Goal: Task Accomplishment & Management: Complete application form

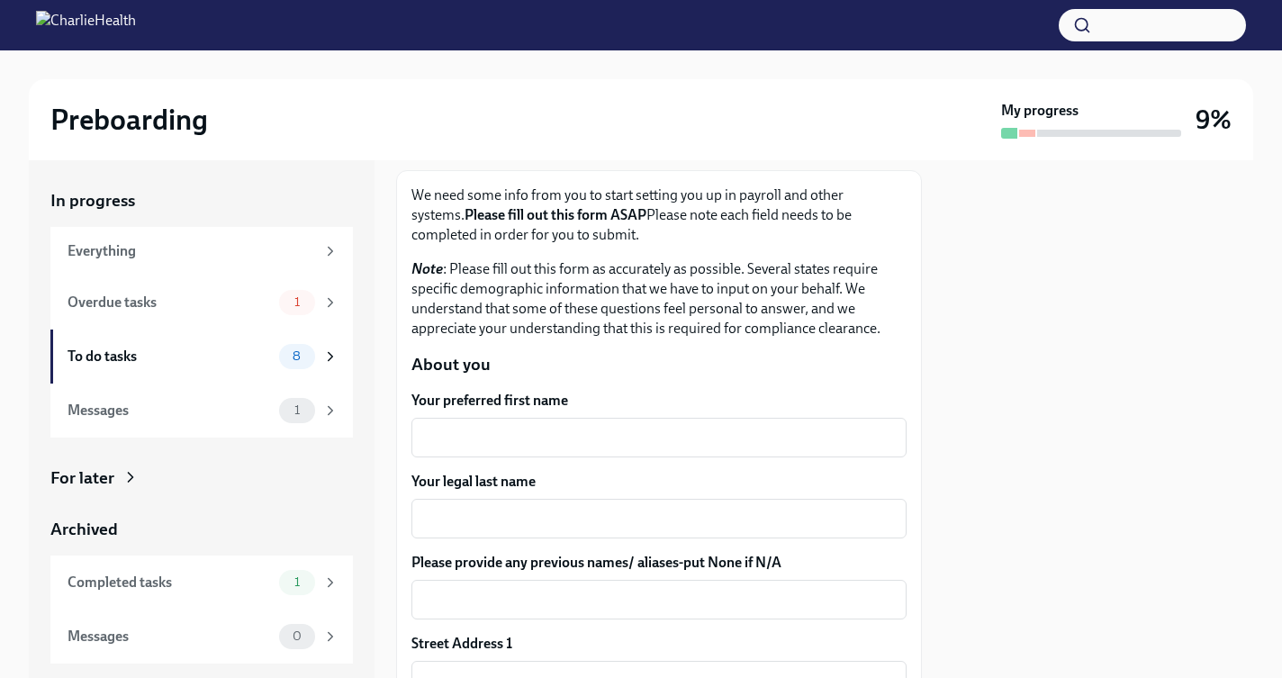
scroll to position [212, 0]
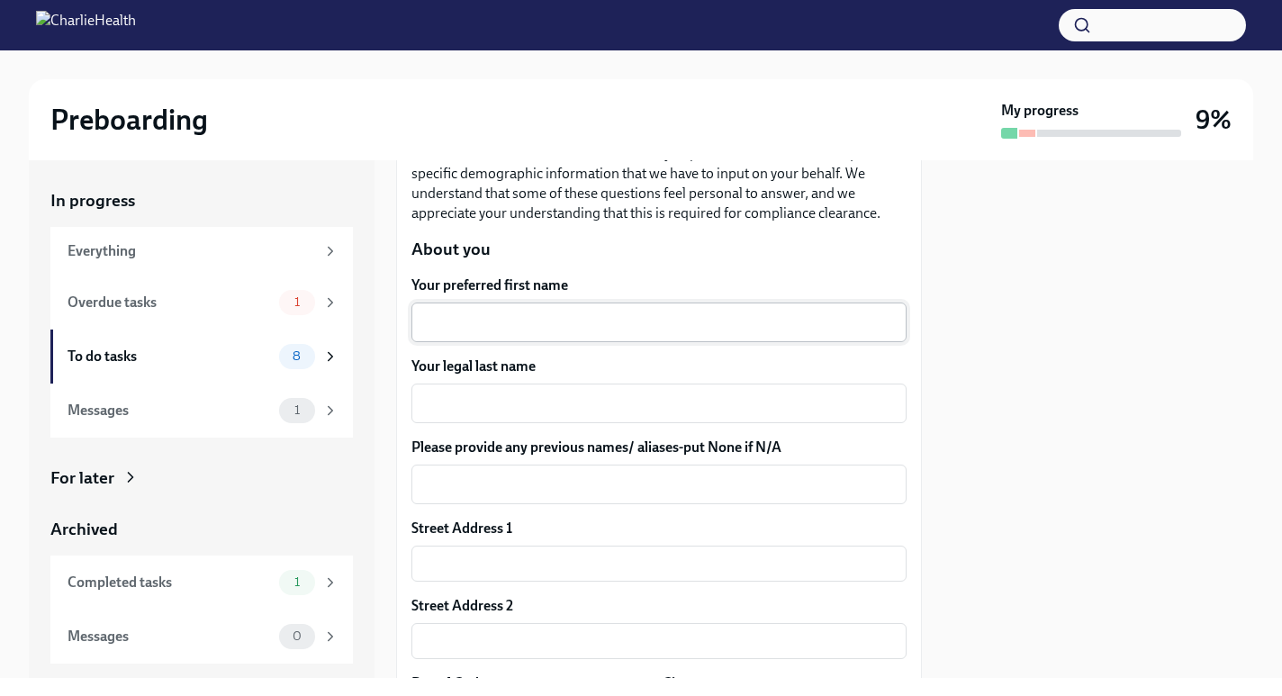
click at [542, 326] on textarea "Your preferred first name" at bounding box center [659, 323] width 474 height 22
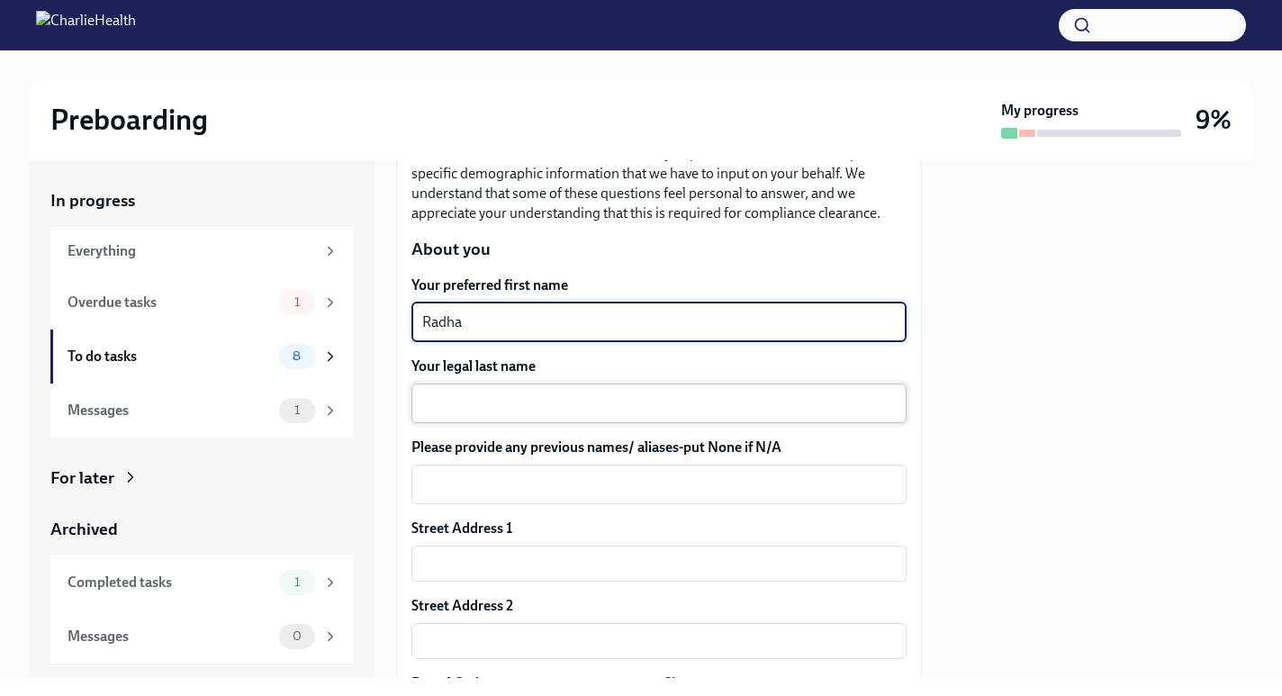
type textarea "Radha"
click at [561, 413] on textarea "Your legal last name" at bounding box center [659, 404] width 474 height 22
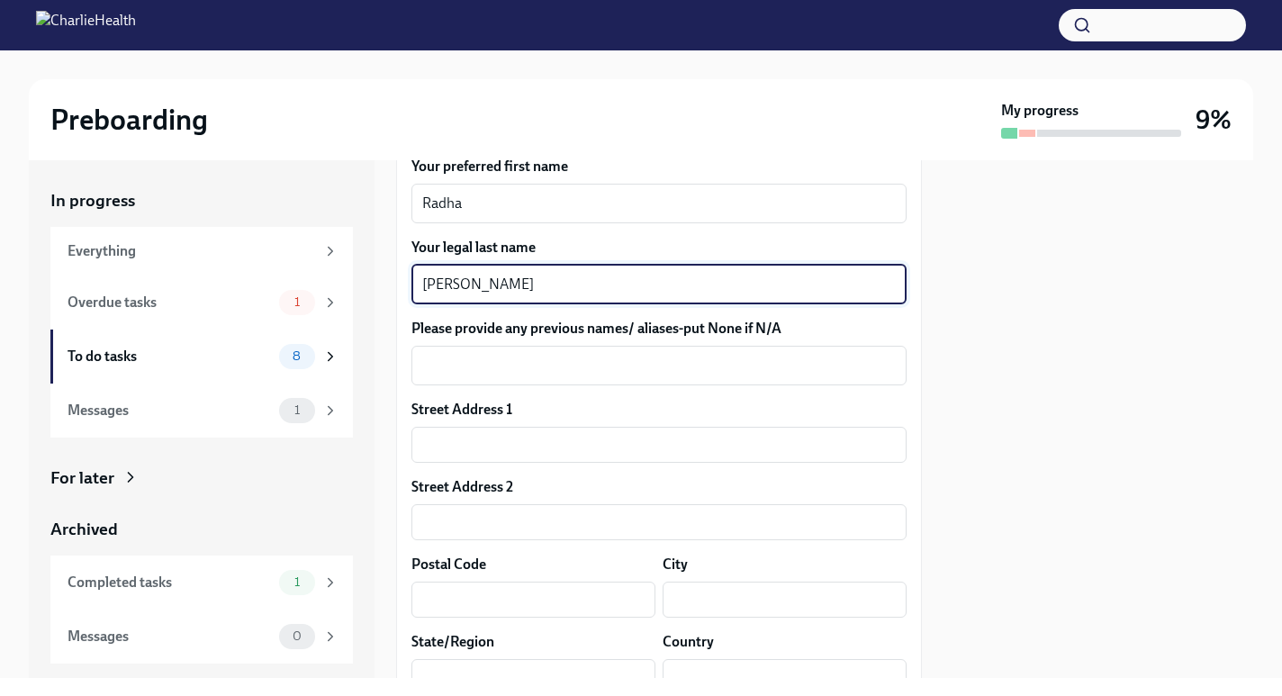
scroll to position [343, 0]
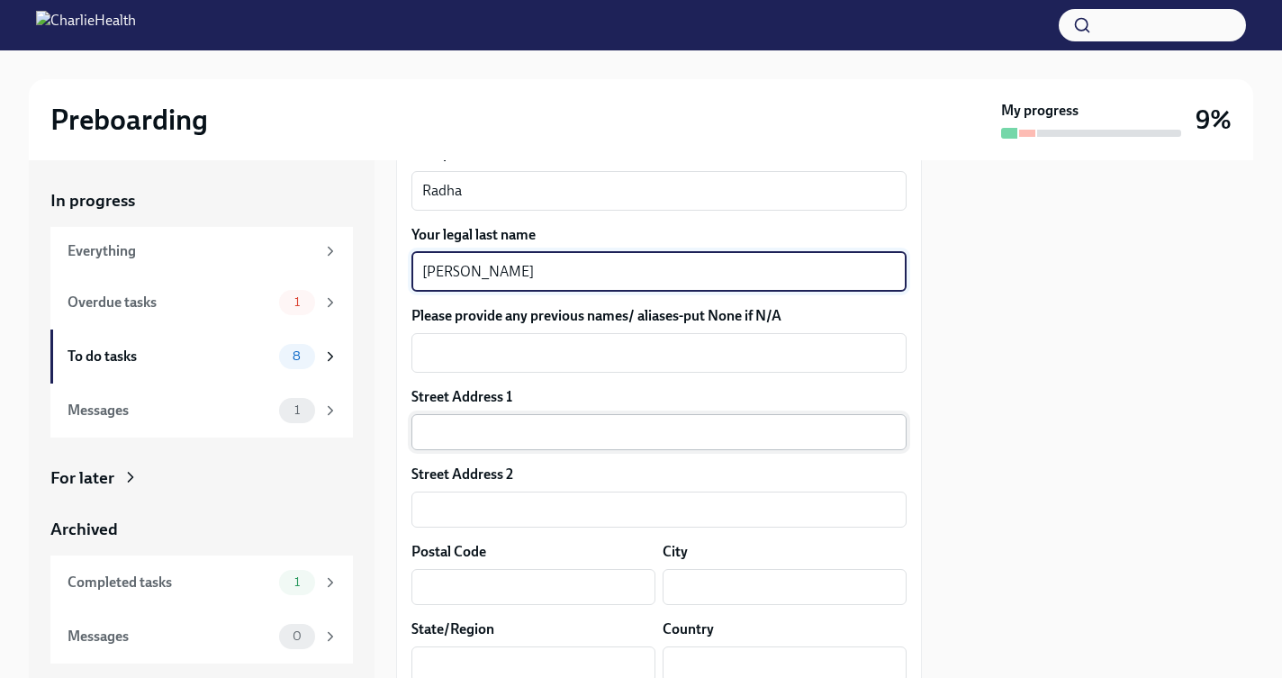
type textarea "[PERSON_NAME]"
click at [524, 437] on input "text" at bounding box center [659, 432] width 495 height 36
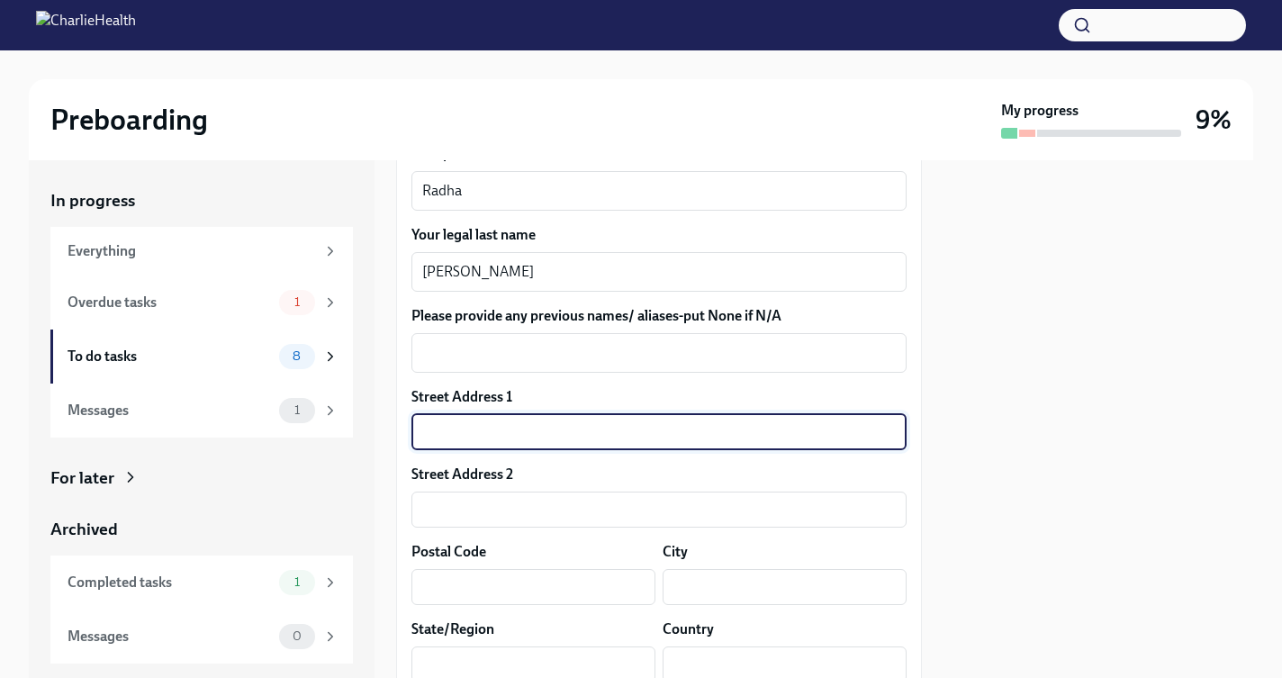
type input "1209 [PERSON_NAME] Ct"
type input "75009"
type input "Celina"
type input "[GEOGRAPHIC_DATA]"
type input "US"
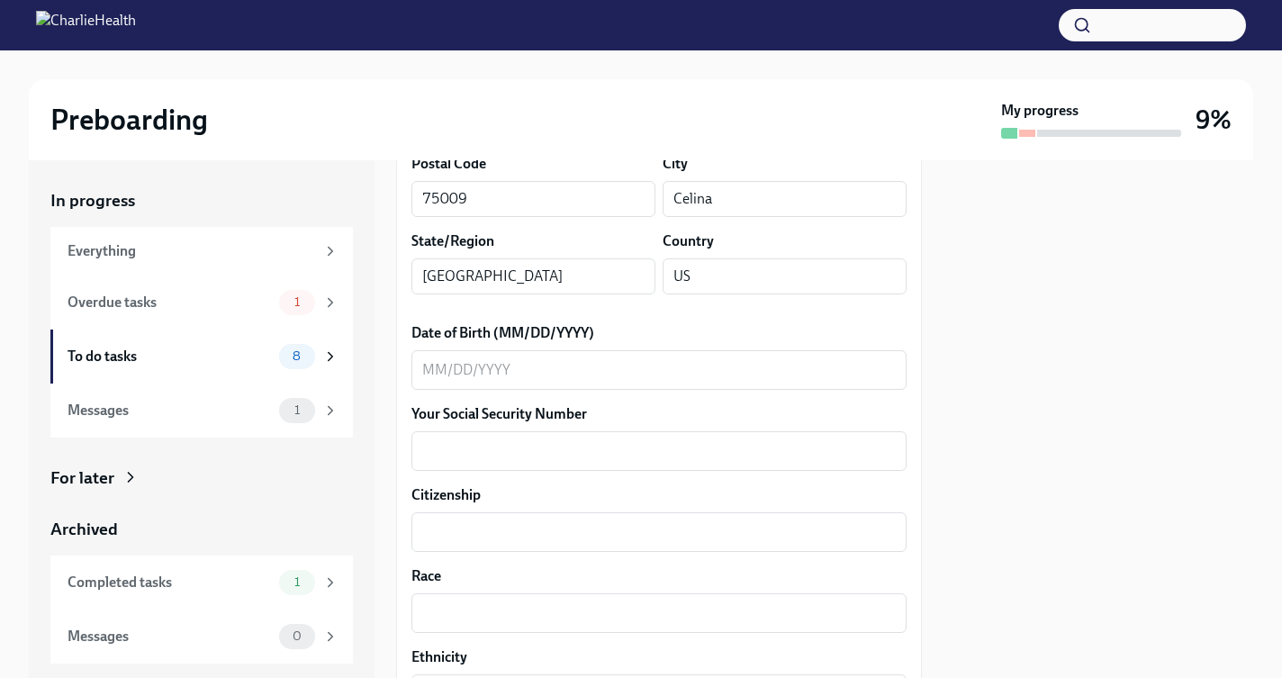
scroll to position [746, 0]
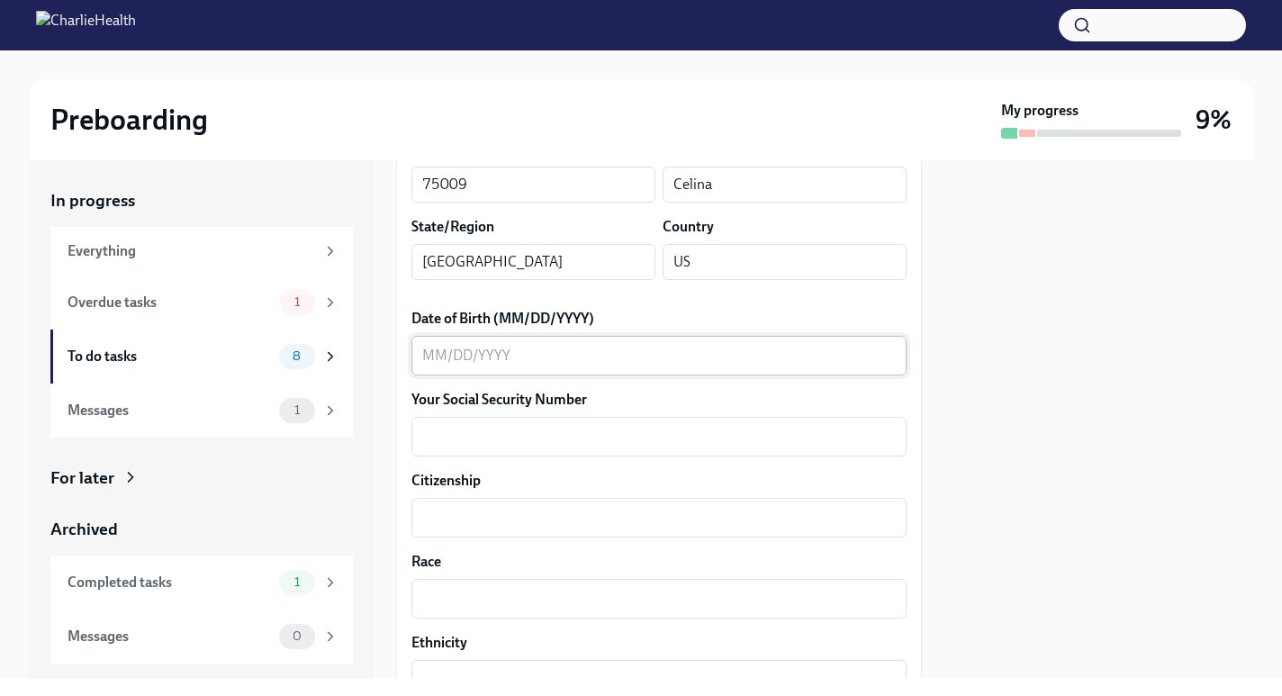
click at [528, 362] on textarea "Date of Birth (MM/DD/YYYY)" at bounding box center [659, 356] width 474 height 22
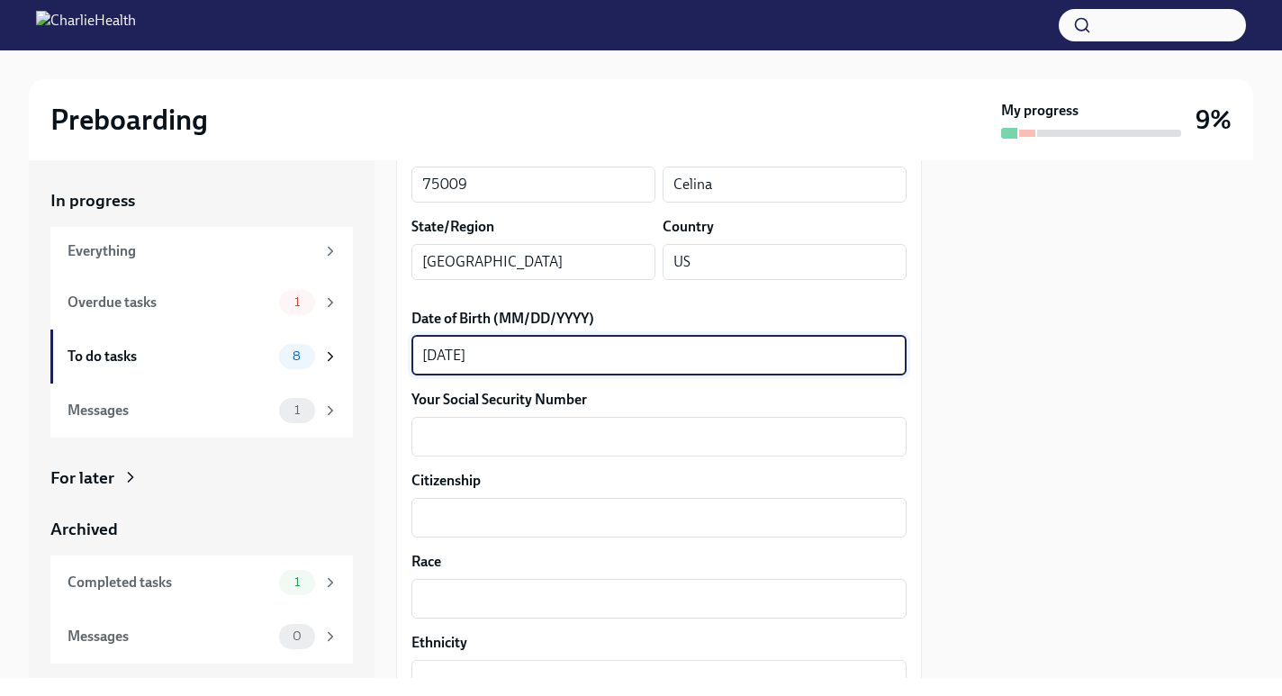
scroll to position [861, 0]
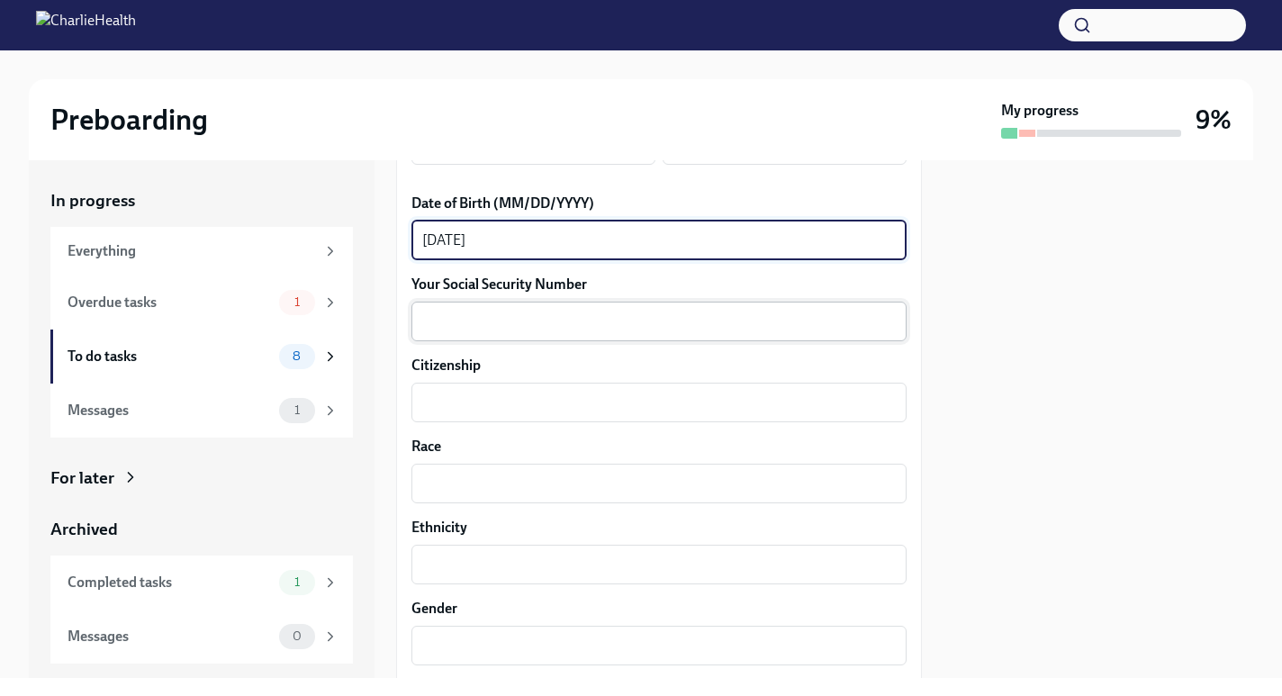
type textarea "[DATE]"
click at [490, 325] on textarea "Your Social Security Number" at bounding box center [659, 322] width 474 height 22
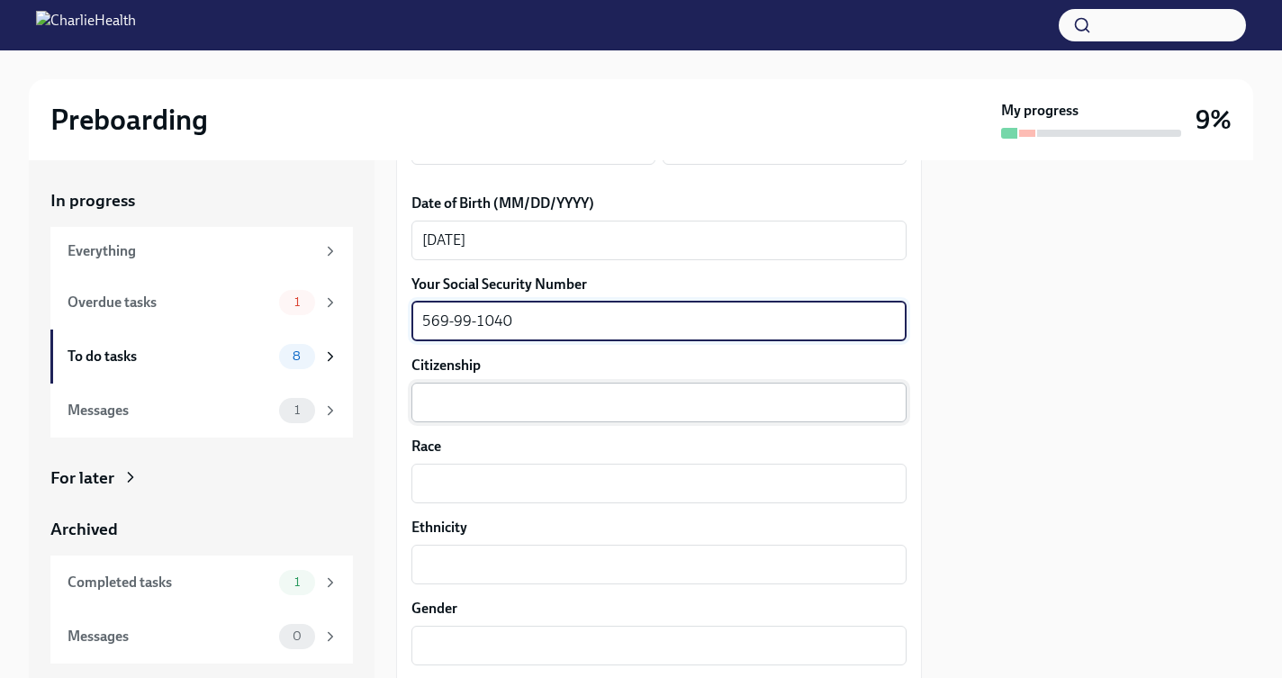
type textarea "569-99-1040"
click at [461, 398] on textarea "Citizenship" at bounding box center [659, 403] width 474 height 22
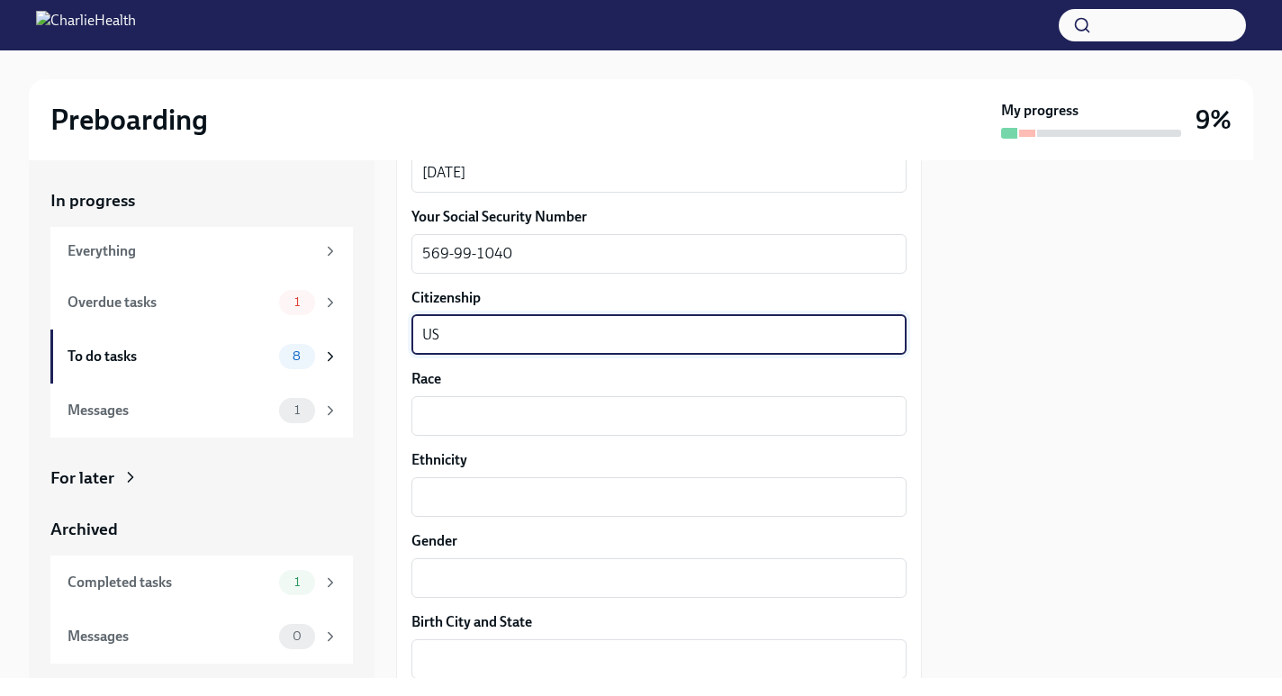
scroll to position [954, 0]
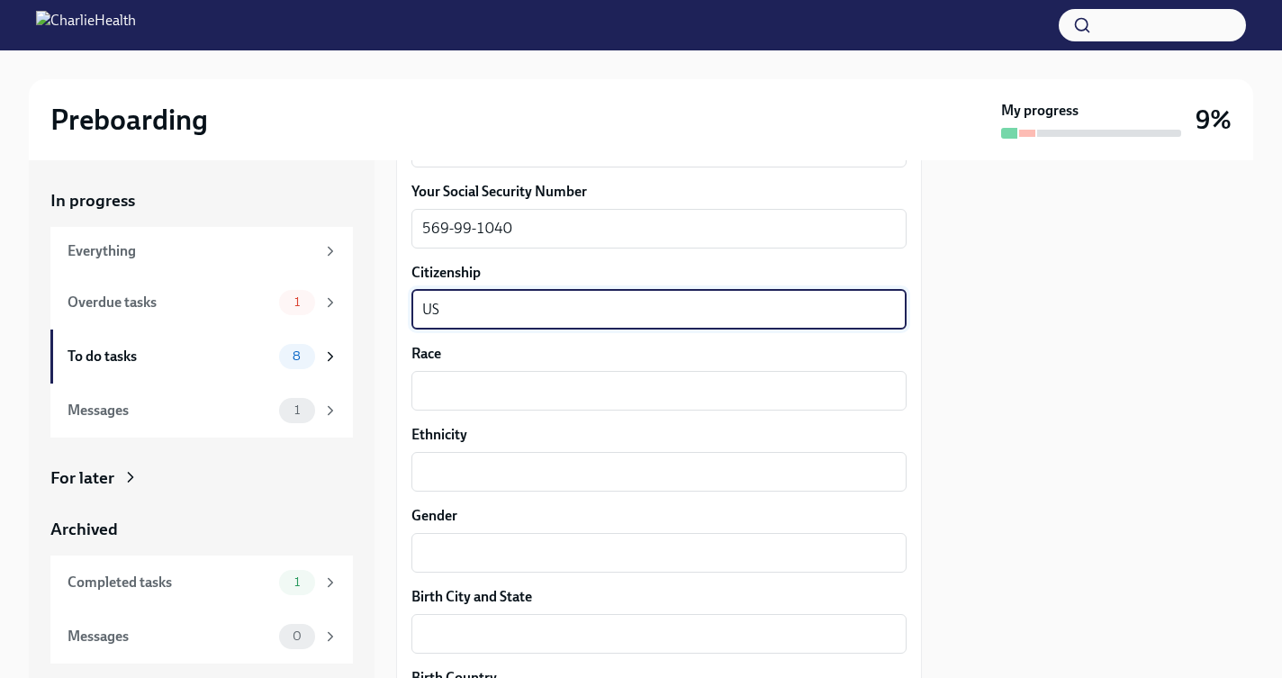
type textarea "US"
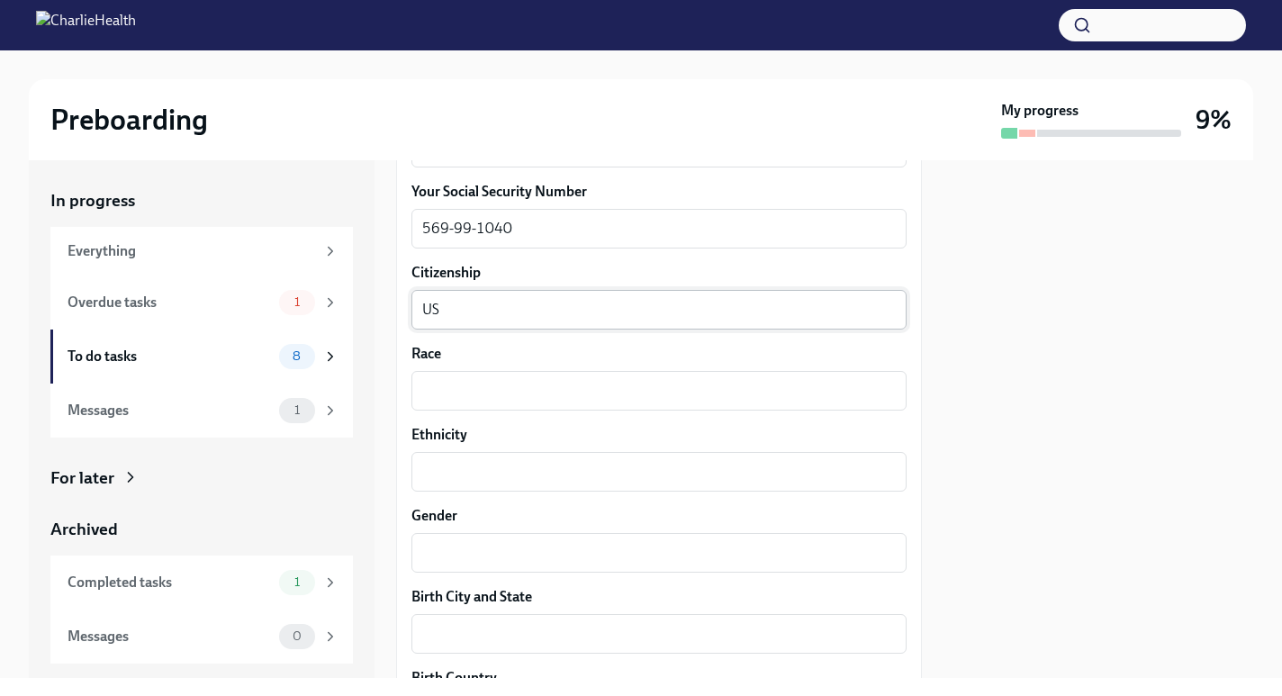
click at [461, 411] on div "Your preferred first name Radha x ​ Your legal last name [PERSON_NAME] x ​ Plea…" at bounding box center [659, 402] width 495 height 1736
click at [461, 410] on div "x ​" at bounding box center [659, 391] width 495 height 40
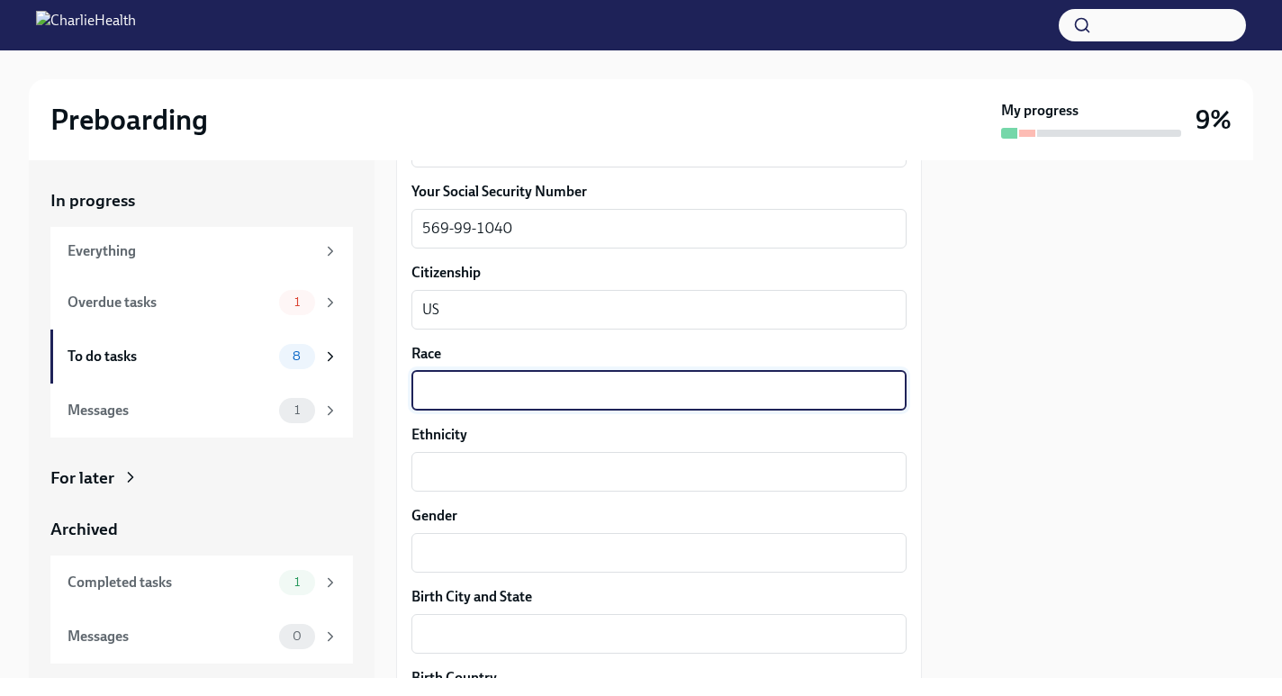
click at [461, 403] on div "x ​" at bounding box center [659, 391] width 495 height 40
type textarea "[DEMOGRAPHIC_DATA]"
click at [486, 477] on textarea "Ethnicity" at bounding box center [659, 472] width 474 height 22
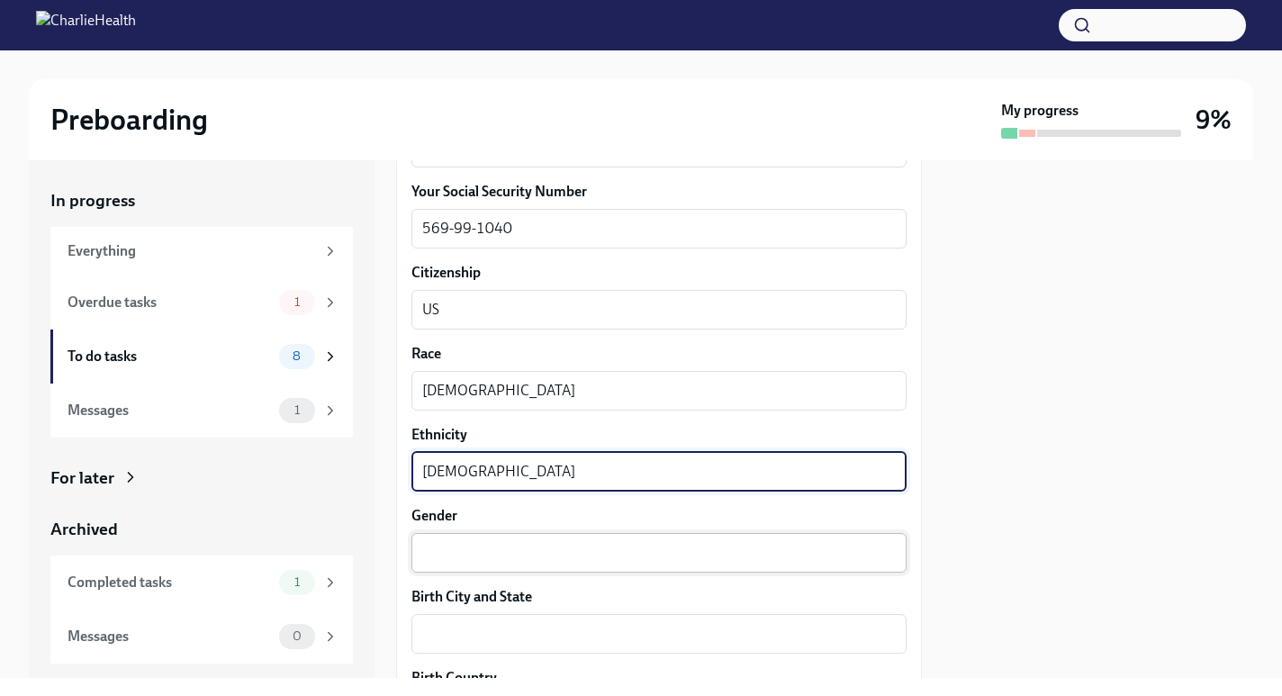
type textarea "[DEMOGRAPHIC_DATA]"
click at [489, 561] on textarea "Gender" at bounding box center [659, 553] width 474 height 22
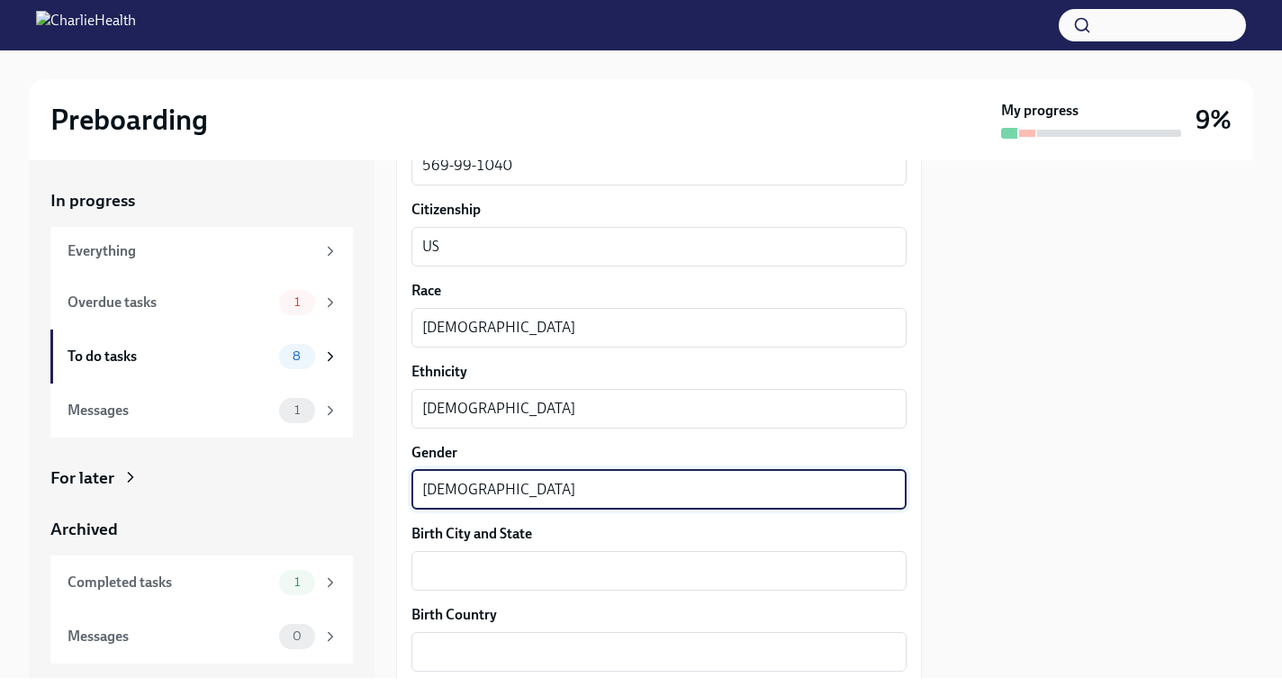
scroll to position [1088, 0]
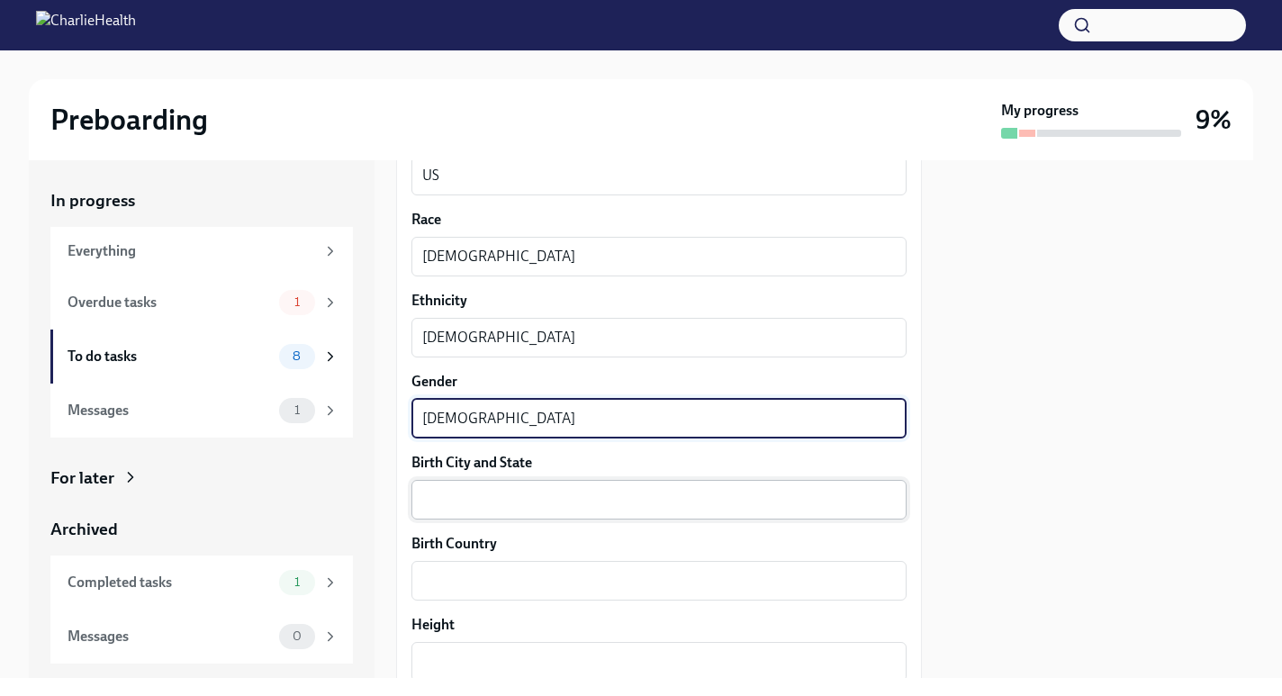
type textarea "[DEMOGRAPHIC_DATA]"
click at [473, 497] on textarea "Birth City and State" at bounding box center [659, 500] width 474 height 22
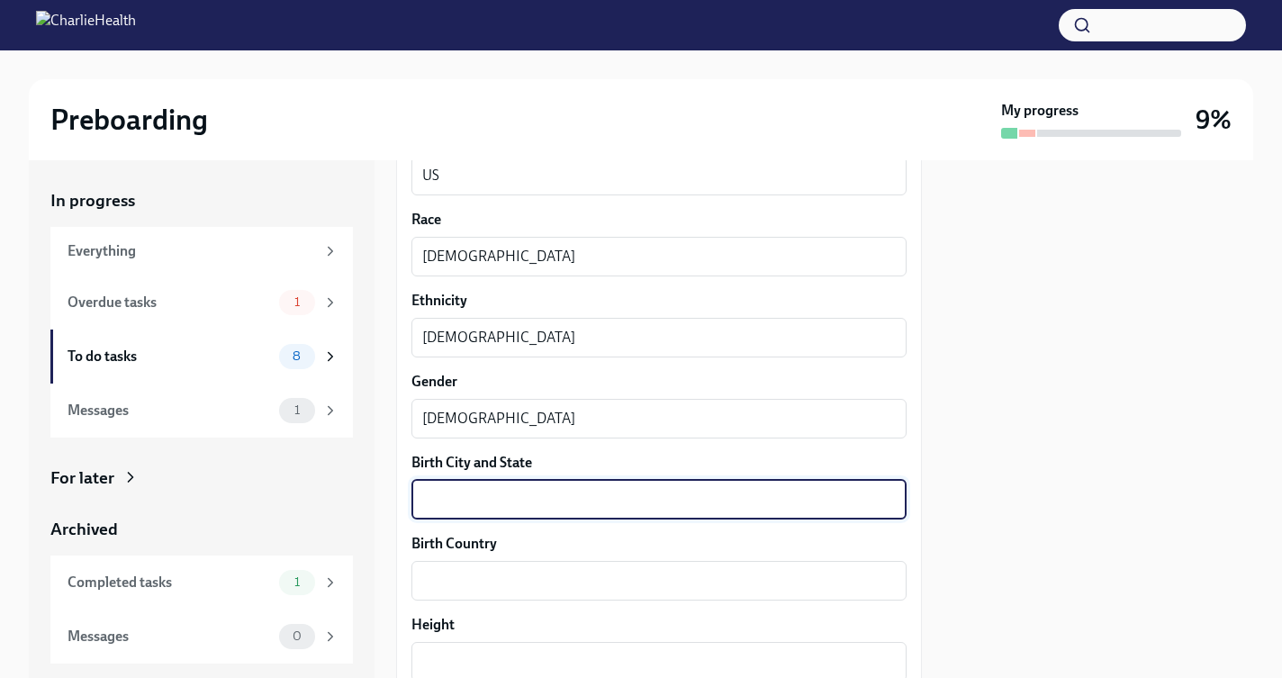
type textarea "C"
type textarea "[GEOGRAPHIC_DATA], [GEOGRAPHIC_DATA]"
click at [467, 585] on textarea "Birth Country" at bounding box center [659, 581] width 474 height 22
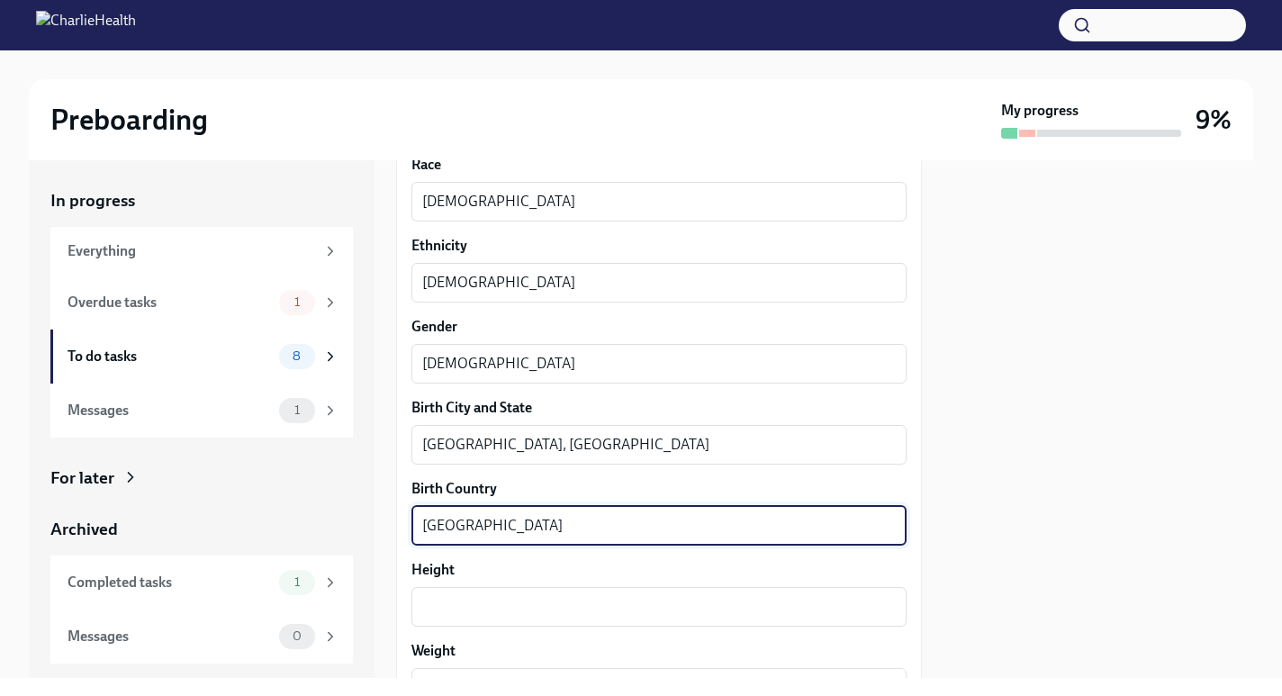
scroll to position [1237, 0]
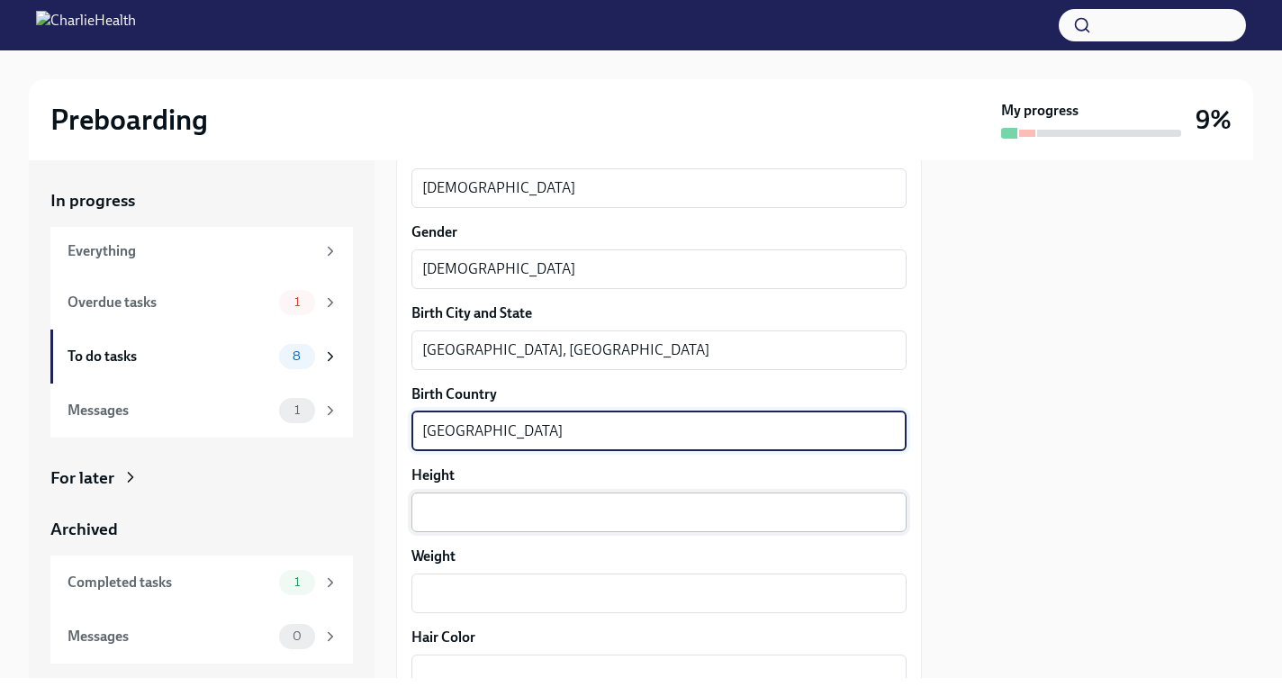
type textarea "[GEOGRAPHIC_DATA]"
click at [451, 517] on textarea "Height" at bounding box center [659, 513] width 474 height 22
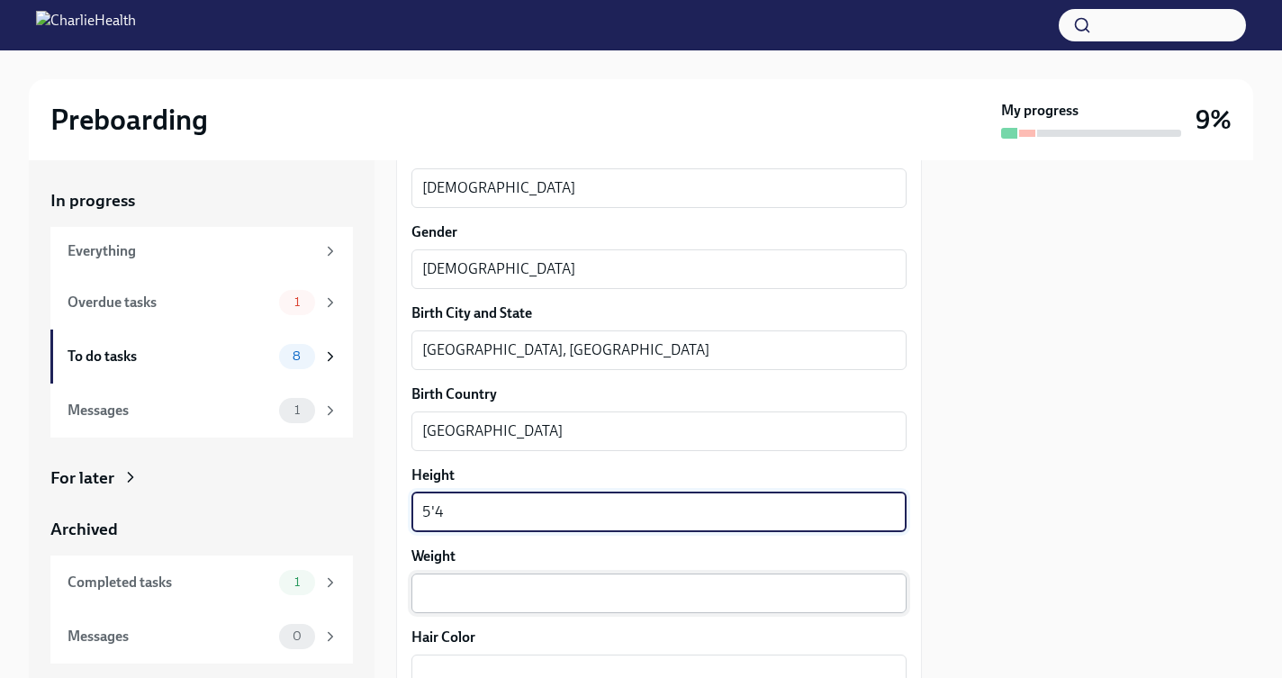
type textarea "5'4"
click at [480, 610] on div "x ​" at bounding box center [659, 594] width 495 height 40
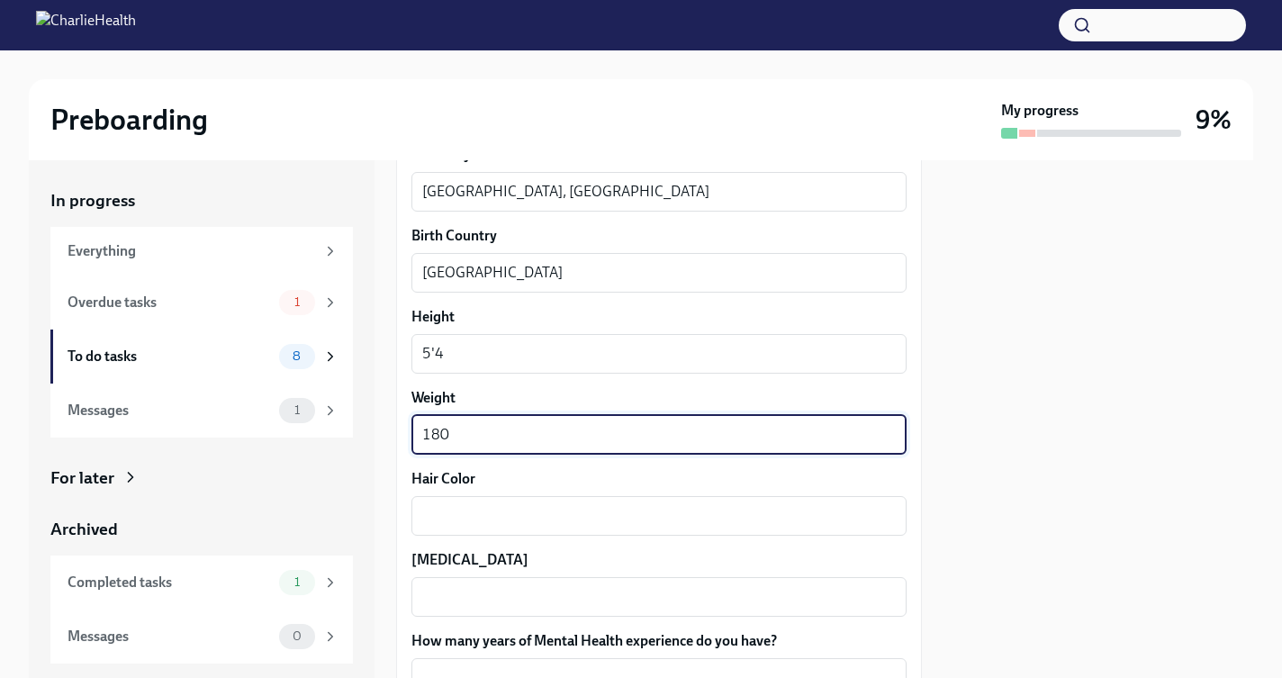
scroll to position [1407, 0]
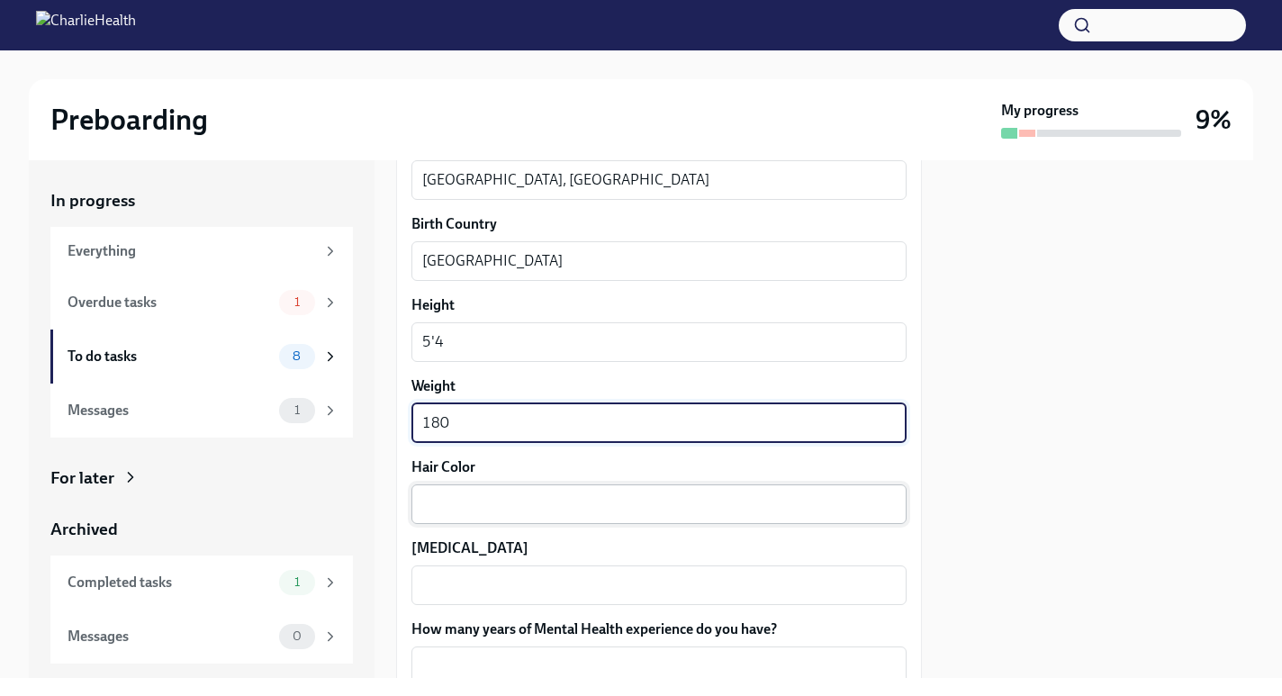
type textarea "180"
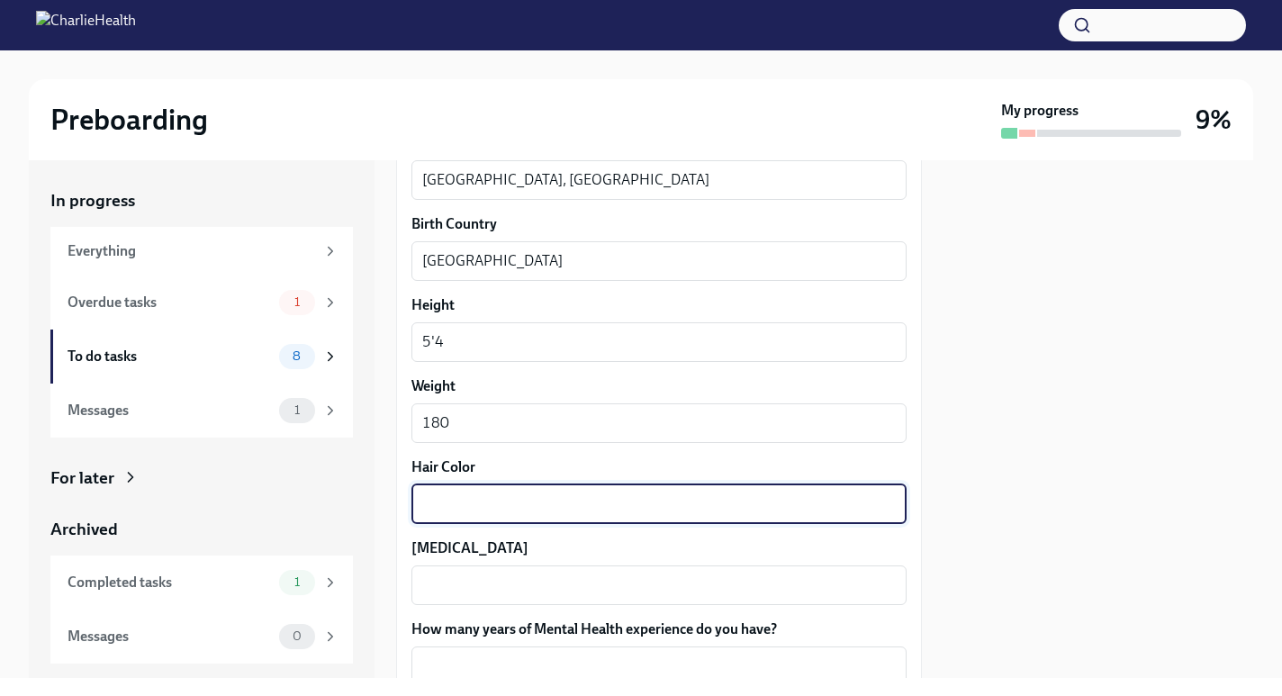
click at [461, 510] on textarea "Hair Color" at bounding box center [659, 504] width 474 height 22
type textarea "Black"
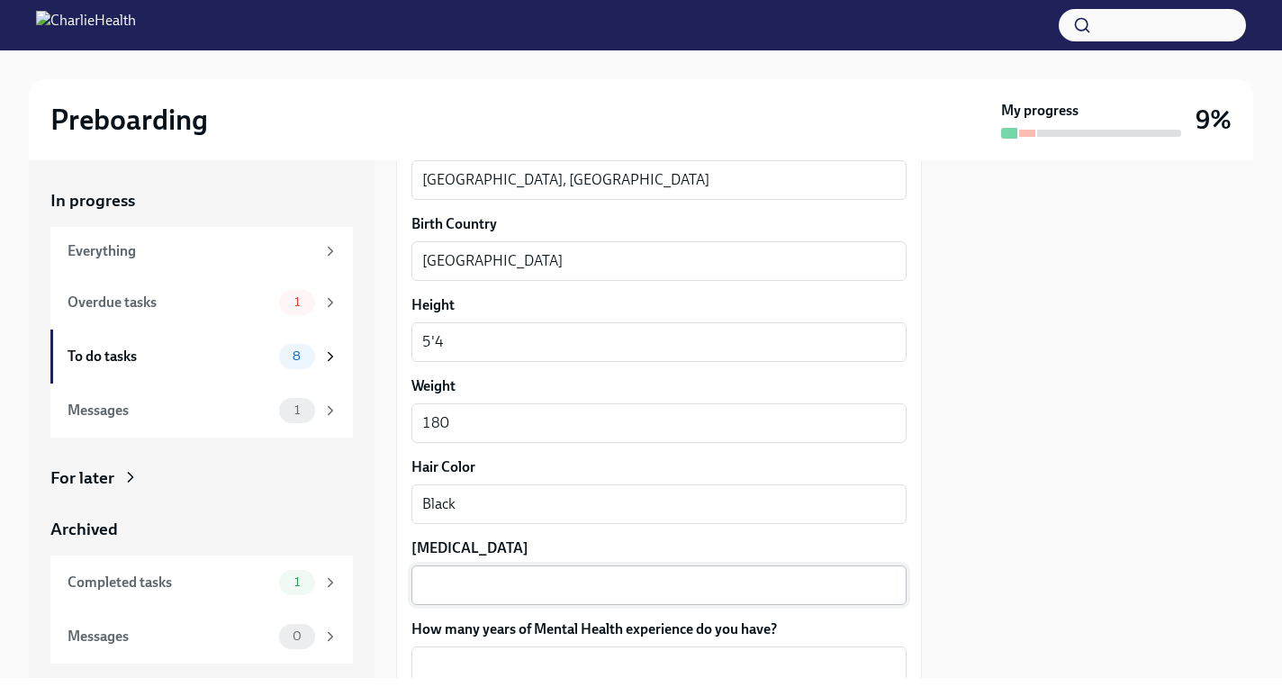
click at [489, 567] on div "x ​" at bounding box center [659, 585] width 495 height 40
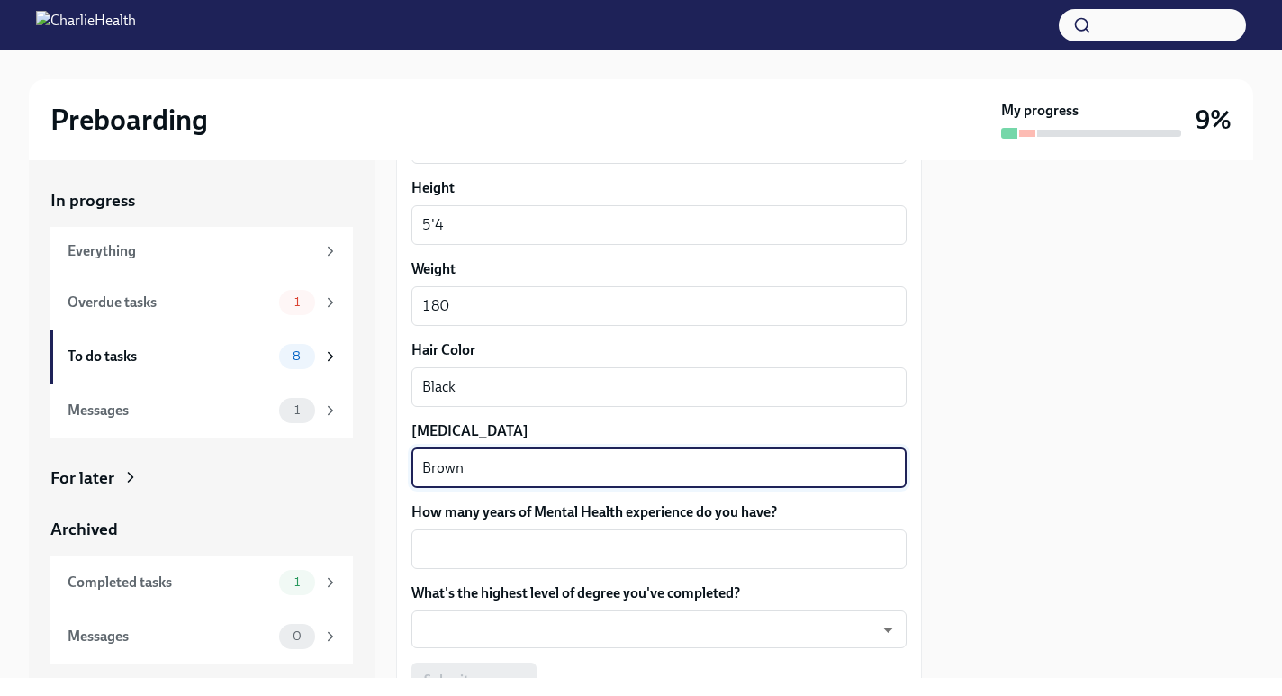
scroll to position [1571, 0]
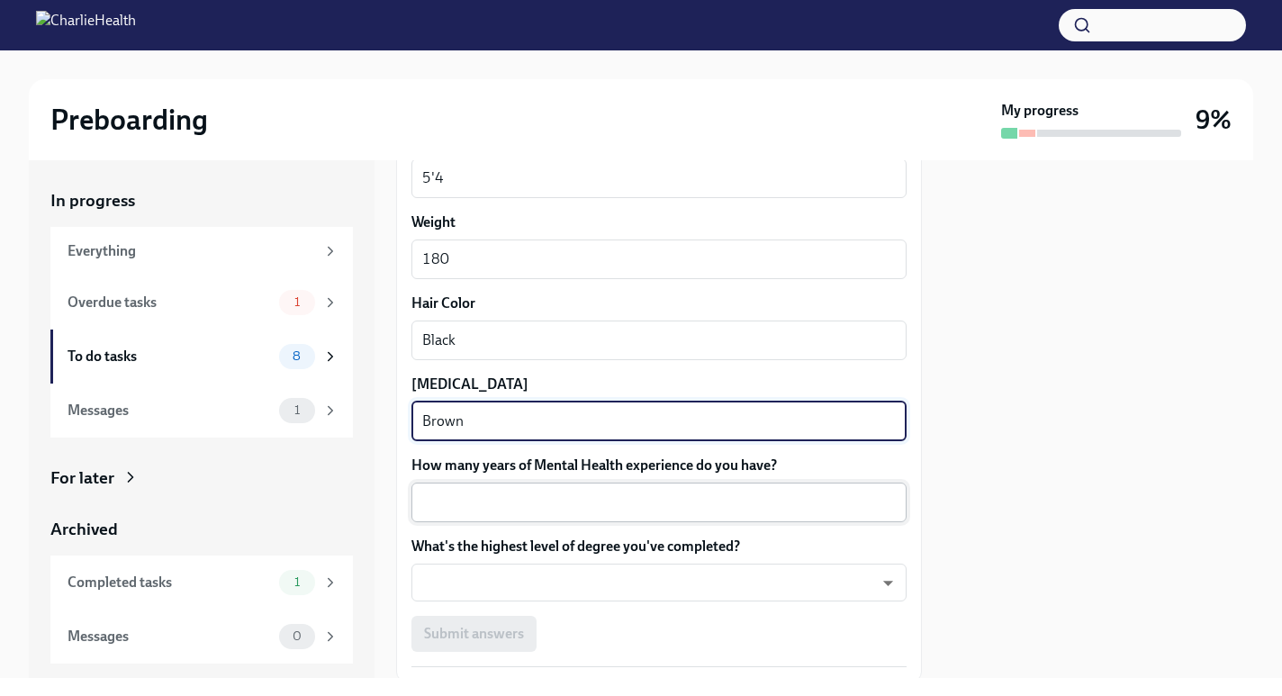
type textarea "Brown"
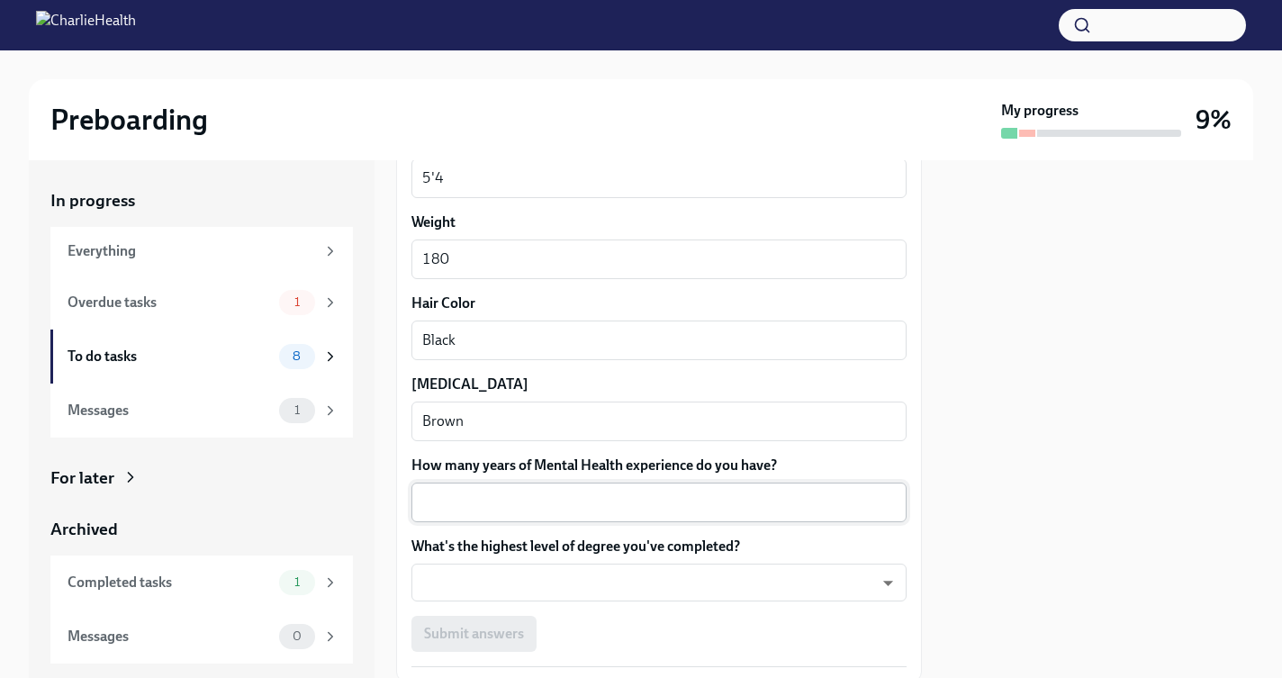
click at [472, 520] on div "x ​" at bounding box center [659, 503] width 495 height 40
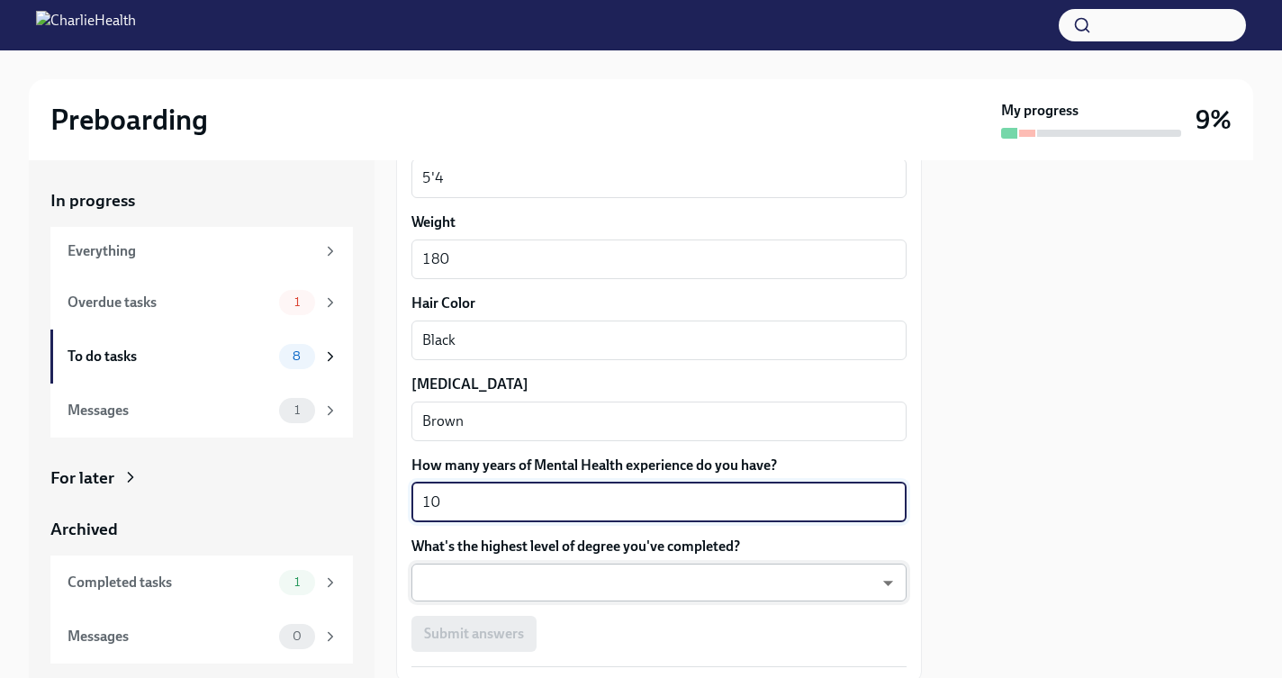
type textarea "10"
click at [488, 570] on body "Preboarding My progress 9% In progress Everything Overdue tasks 1 To do tasks 8…" at bounding box center [641, 348] width 1282 height 696
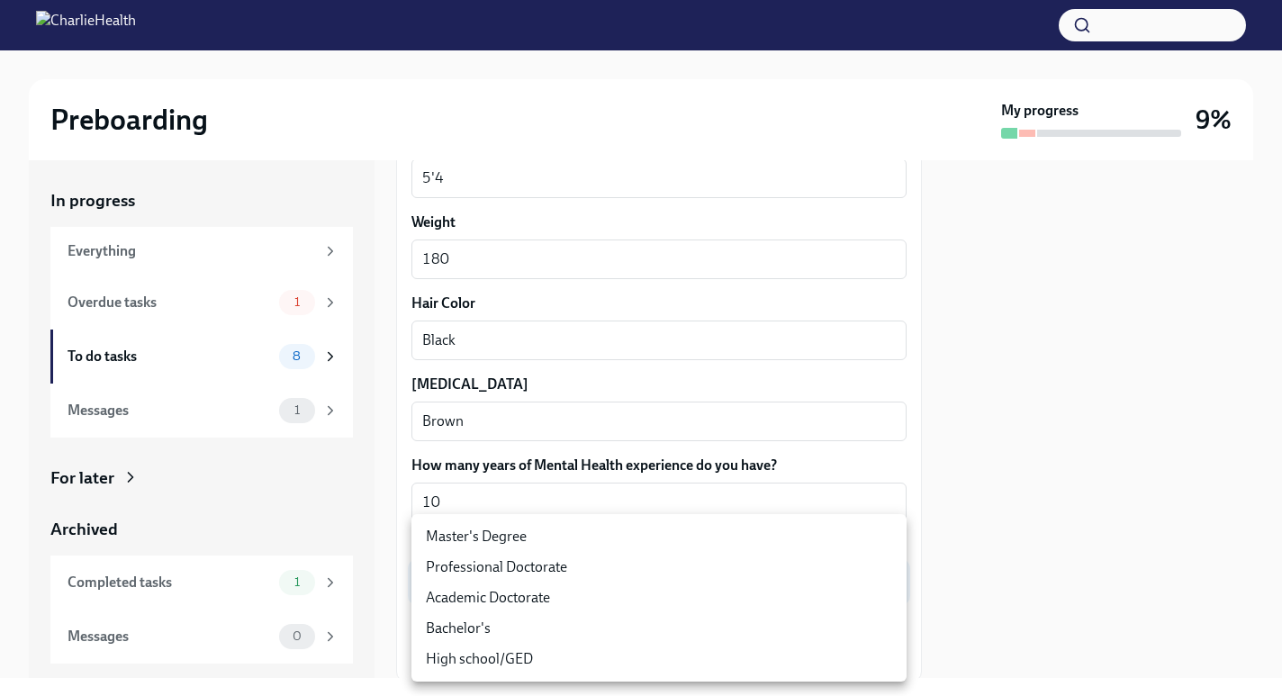
click at [498, 534] on li "Master's Degree" at bounding box center [659, 536] width 495 height 31
type input "2vBr-ghkD"
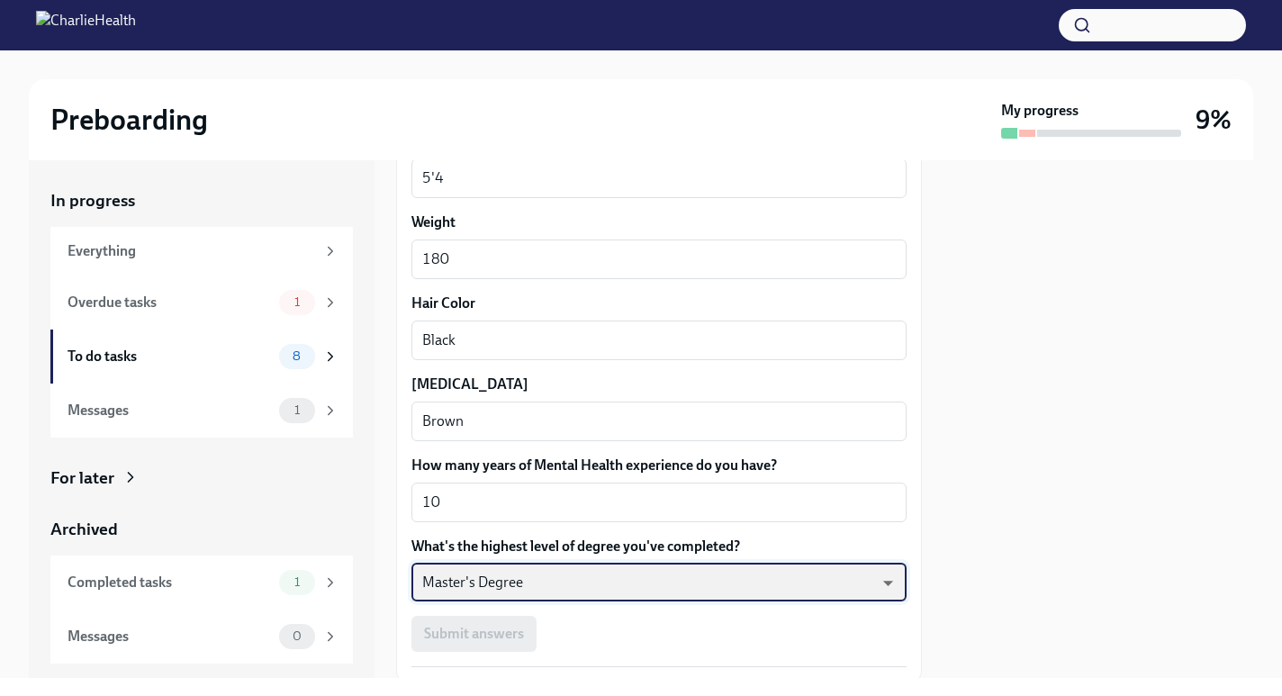
scroll to position [1691, 0]
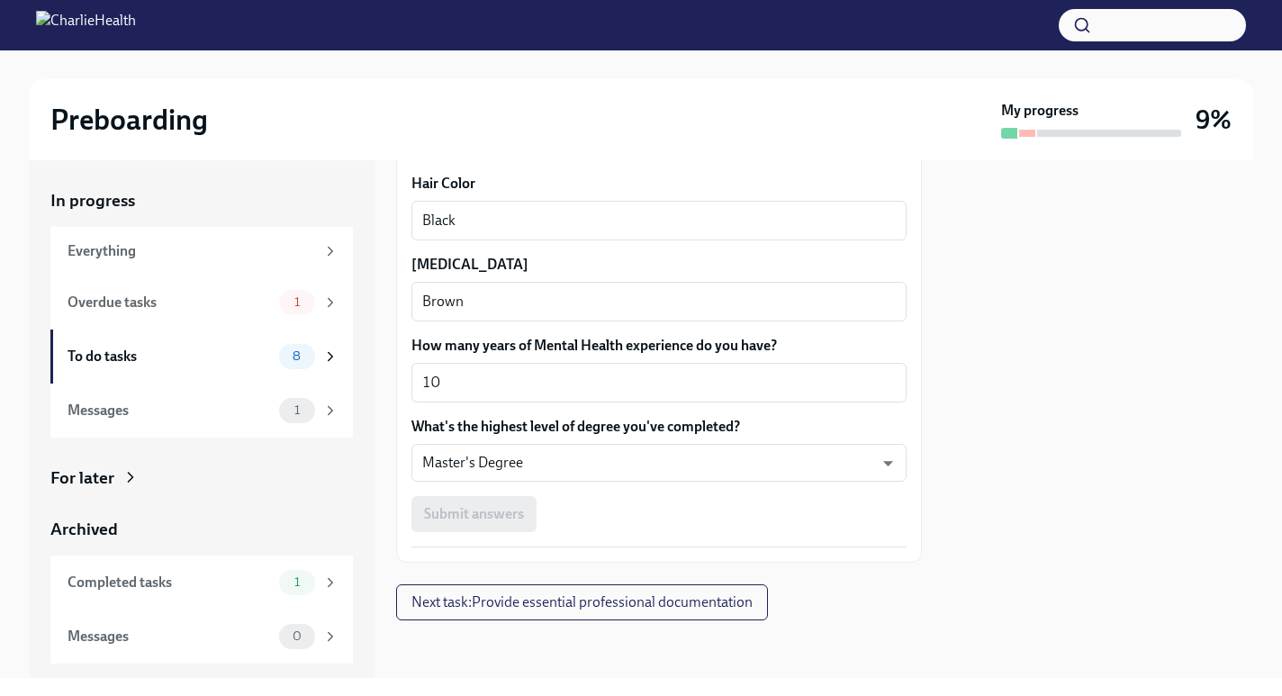
click at [487, 522] on div "Submit answers" at bounding box center [659, 514] width 495 height 36
click at [474, 516] on div "Submit answers" at bounding box center [659, 514] width 495 height 36
click at [481, 513] on div "Submit answers" at bounding box center [659, 514] width 495 height 36
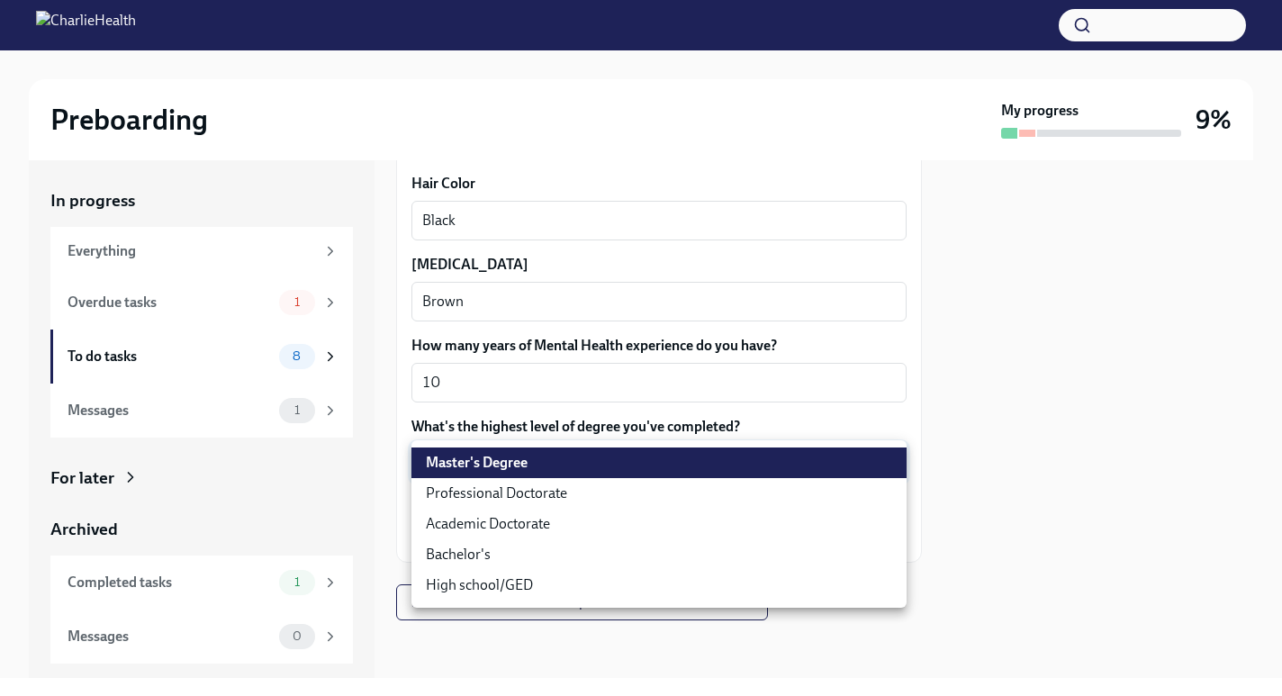
click at [653, 460] on body "Preboarding My progress 9% In progress Everything Overdue tasks 1 To do tasks 8…" at bounding box center [641, 348] width 1282 height 696
click at [650, 460] on li "Master's Degree" at bounding box center [659, 463] width 495 height 31
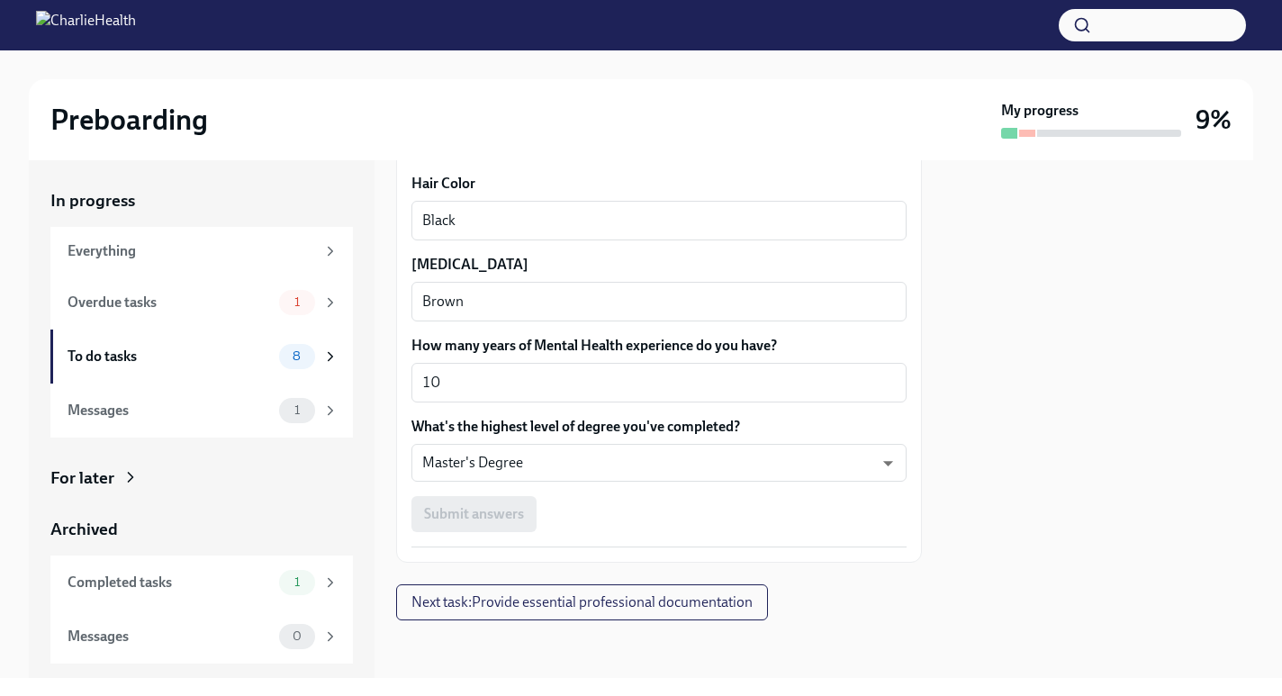
click at [949, 370] on div at bounding box center [1099, 419] width 310 height 518
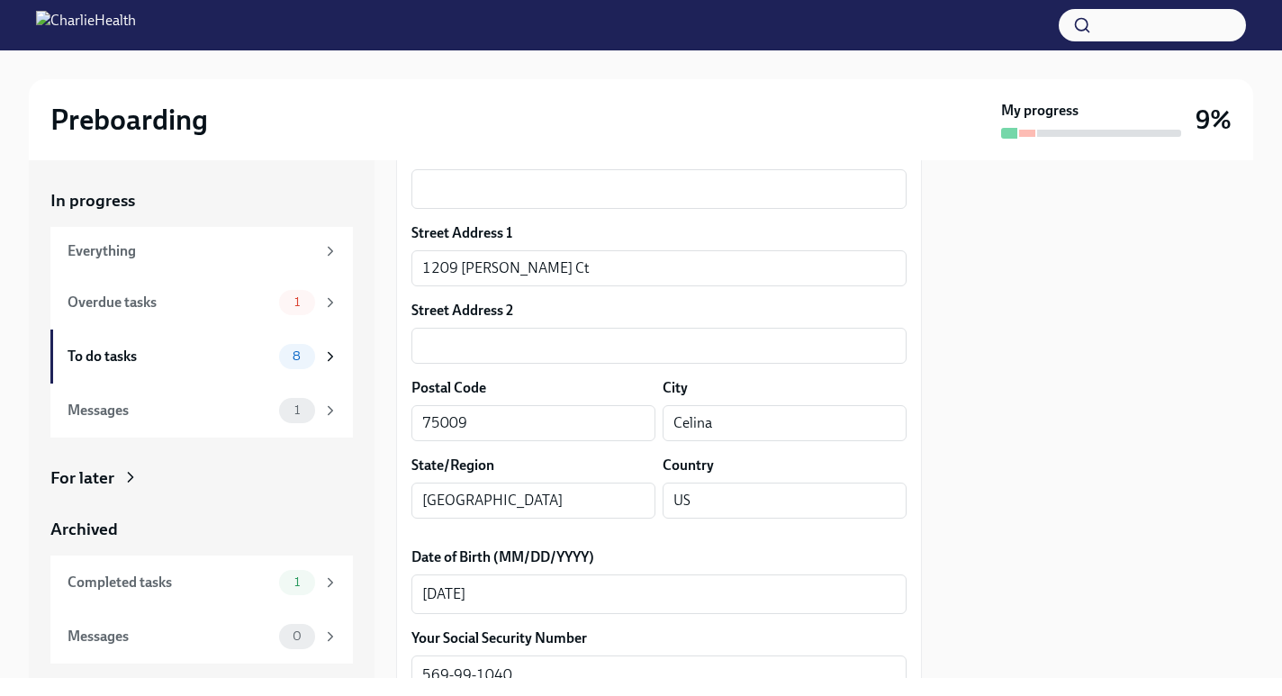
scroll to position [0, 0]
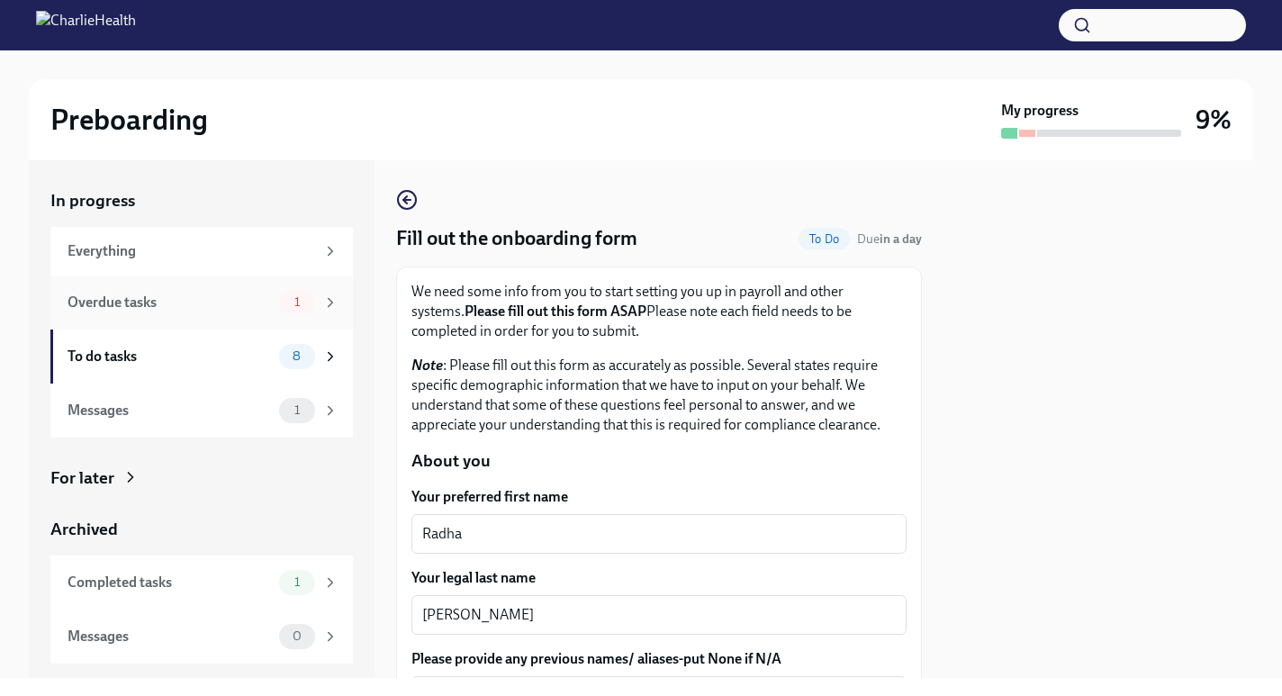
click at [152, 303] on div "Overdue tasks" at bounding box center [170, 303] width 204 height 20
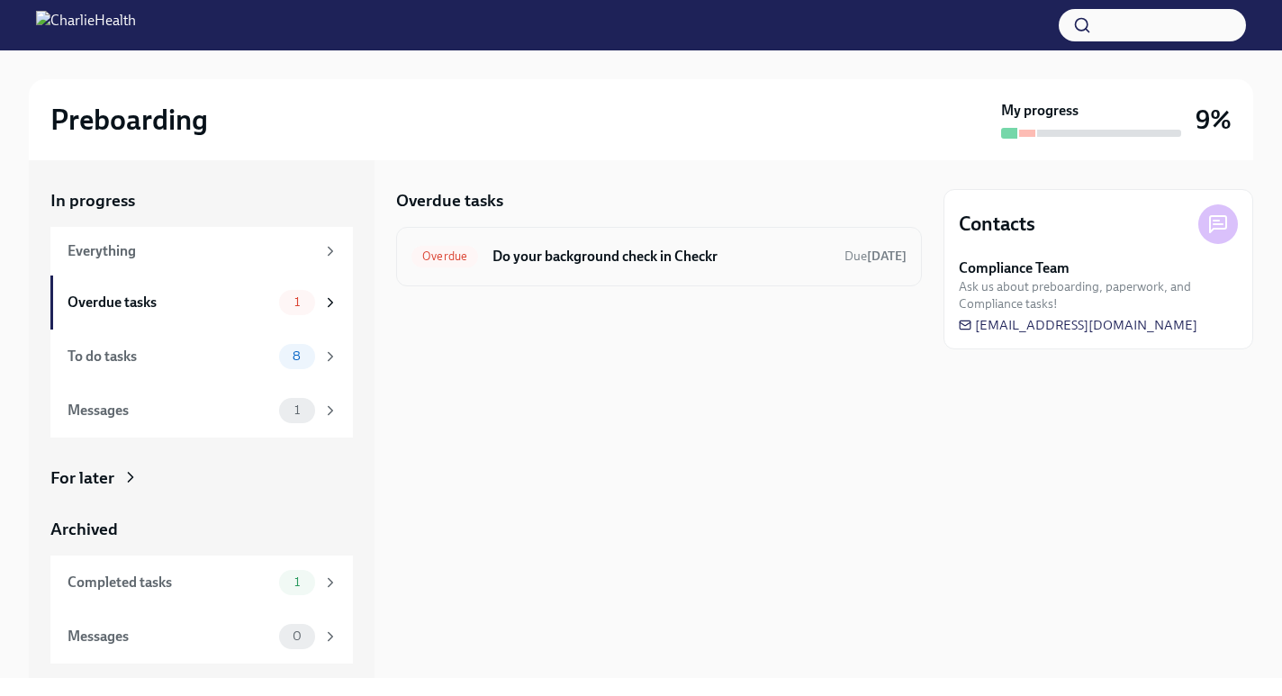
click at [593, 252] on h6 "Do your background check in Checkr" at bounding box center [662, 257] width 338 height 20
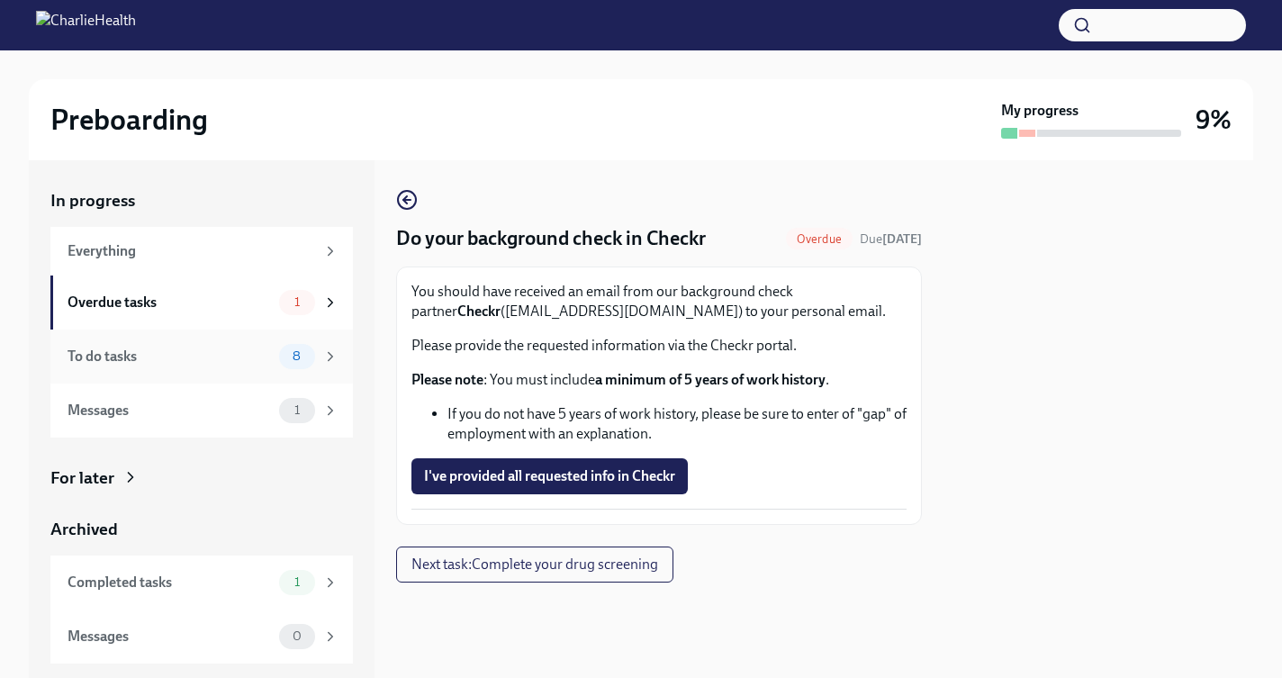
click at [184, 360] on div "To do tasks" at bounding box center [170, 357] width 204 height 20
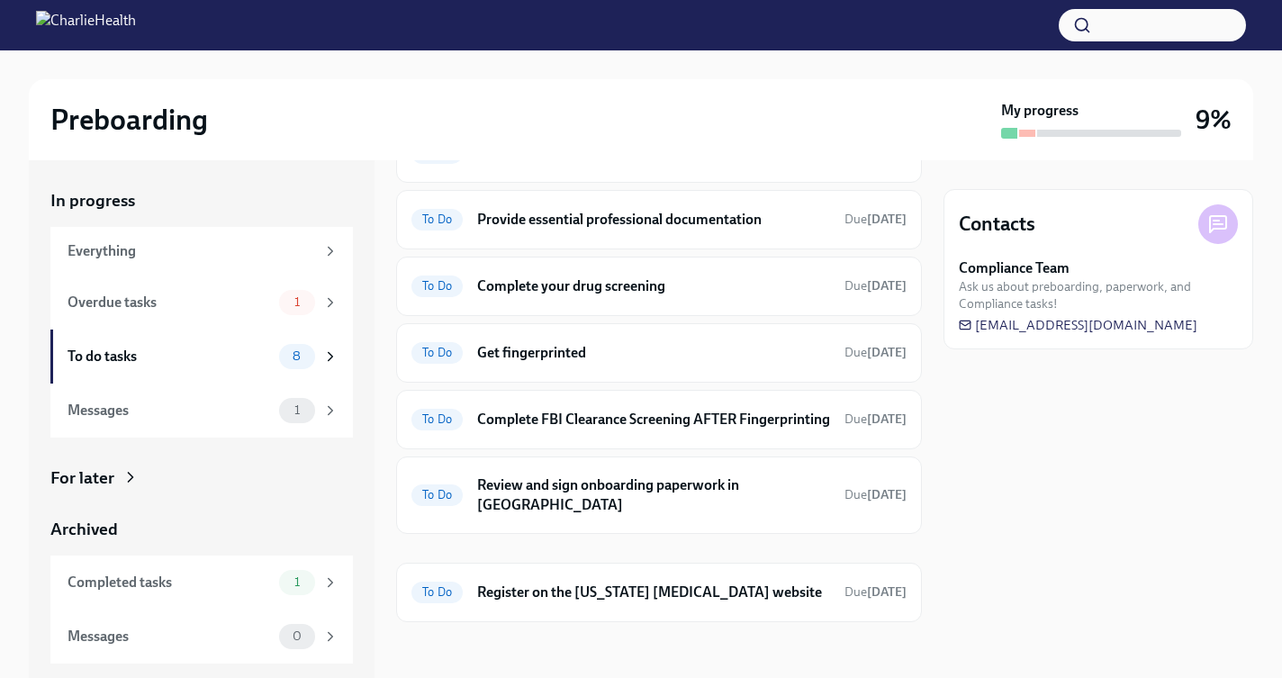
scroll to position [193, 0]
click at [184, 307] on div "Overdue tasks" at bounding box center [170, 303] width 204 height 20
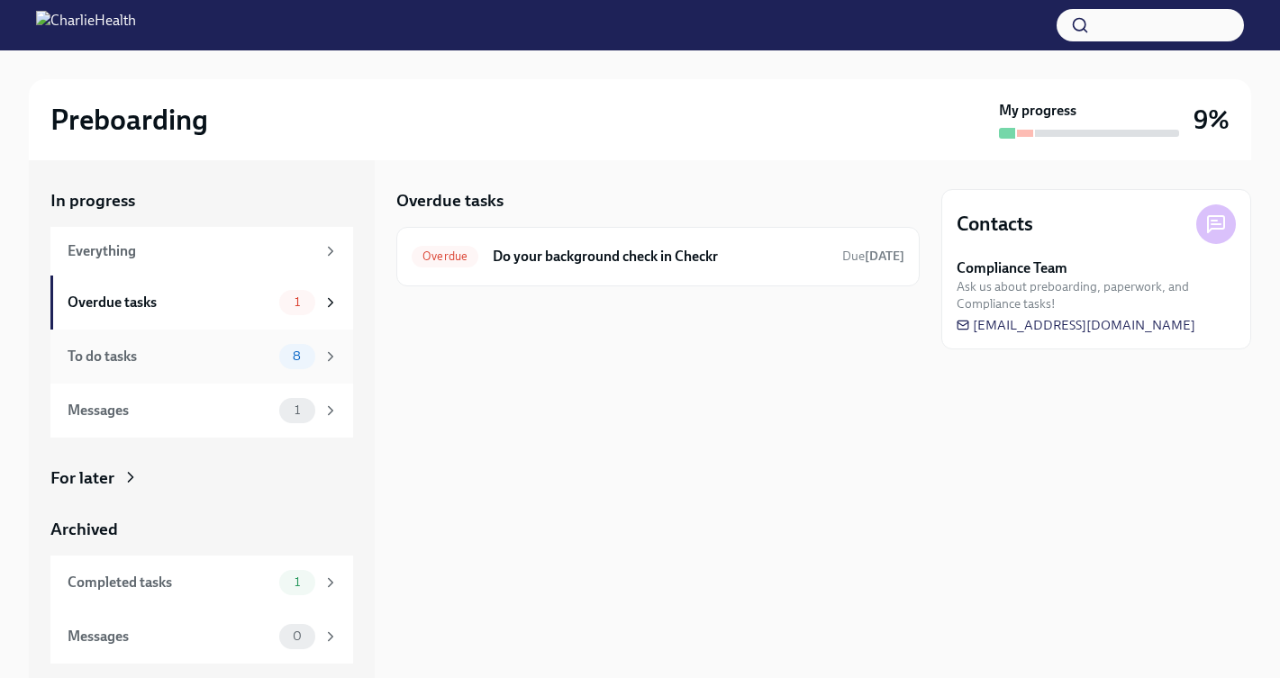
click at [200, 354] on div "To do tasks" at bounding box center [170, 357] width 204 height 20
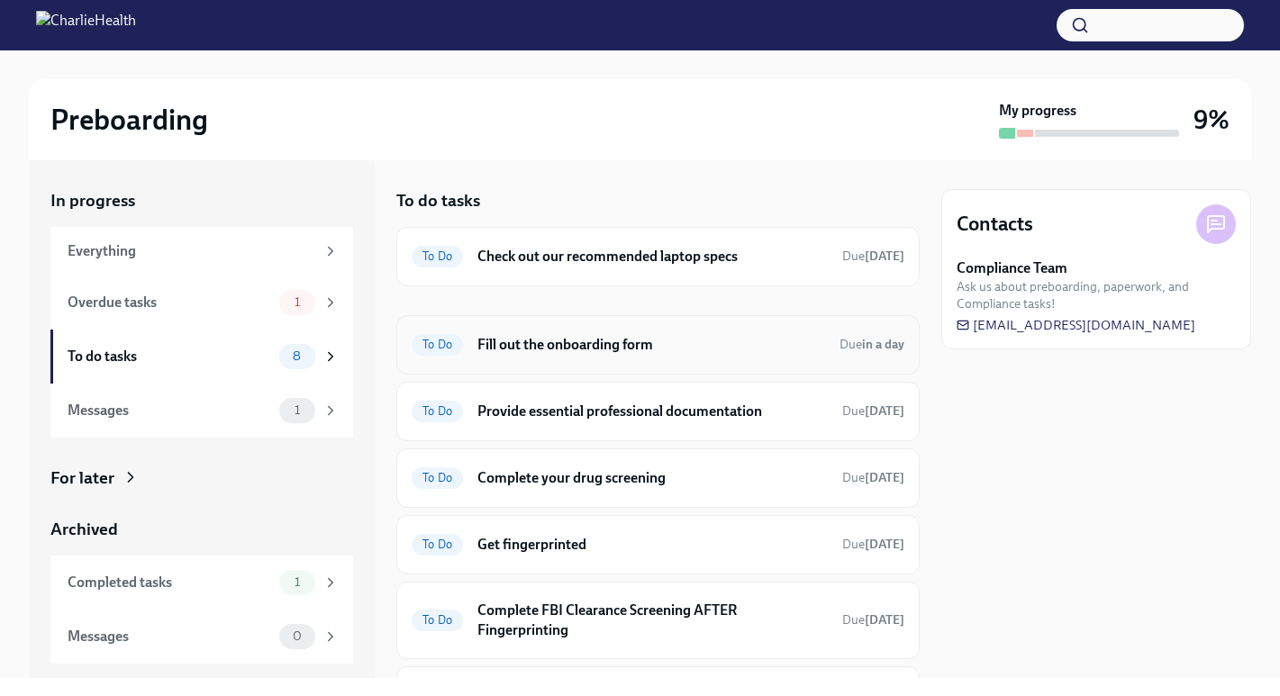
click at [536, 342] on h6 "Fill out the onboarding form" at bounding box center [651, 345] width 348 height 20
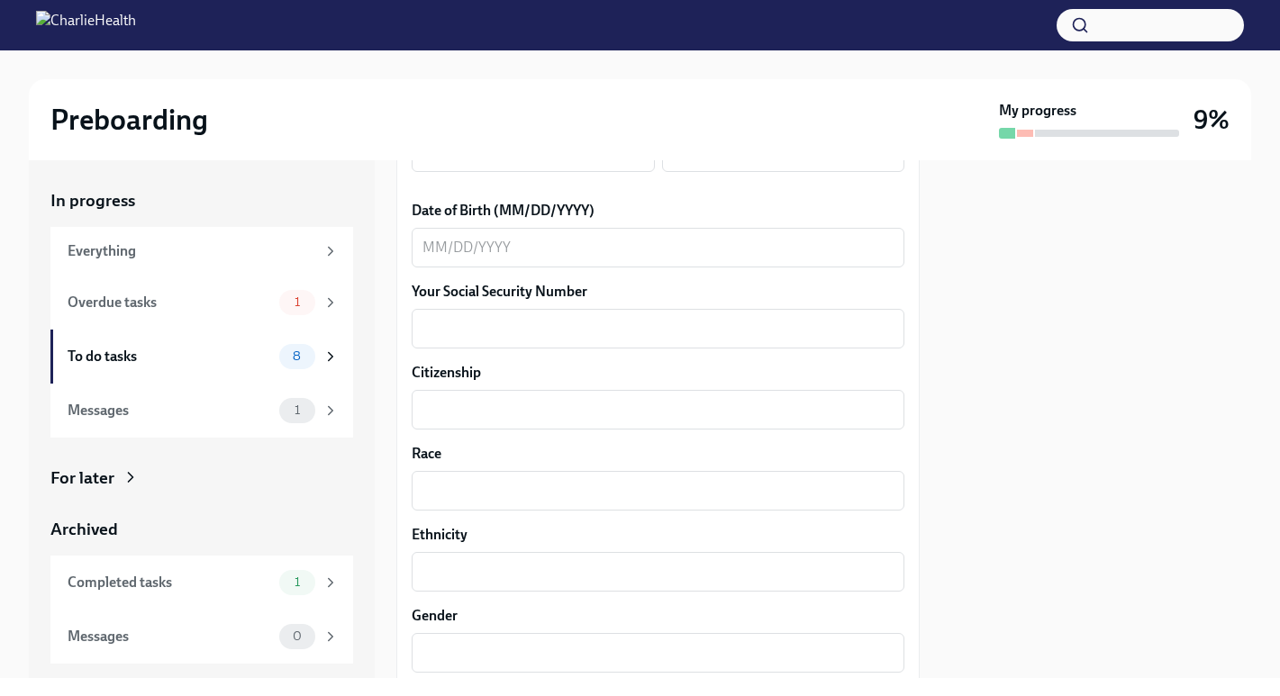
scroll to position [1691, 0]
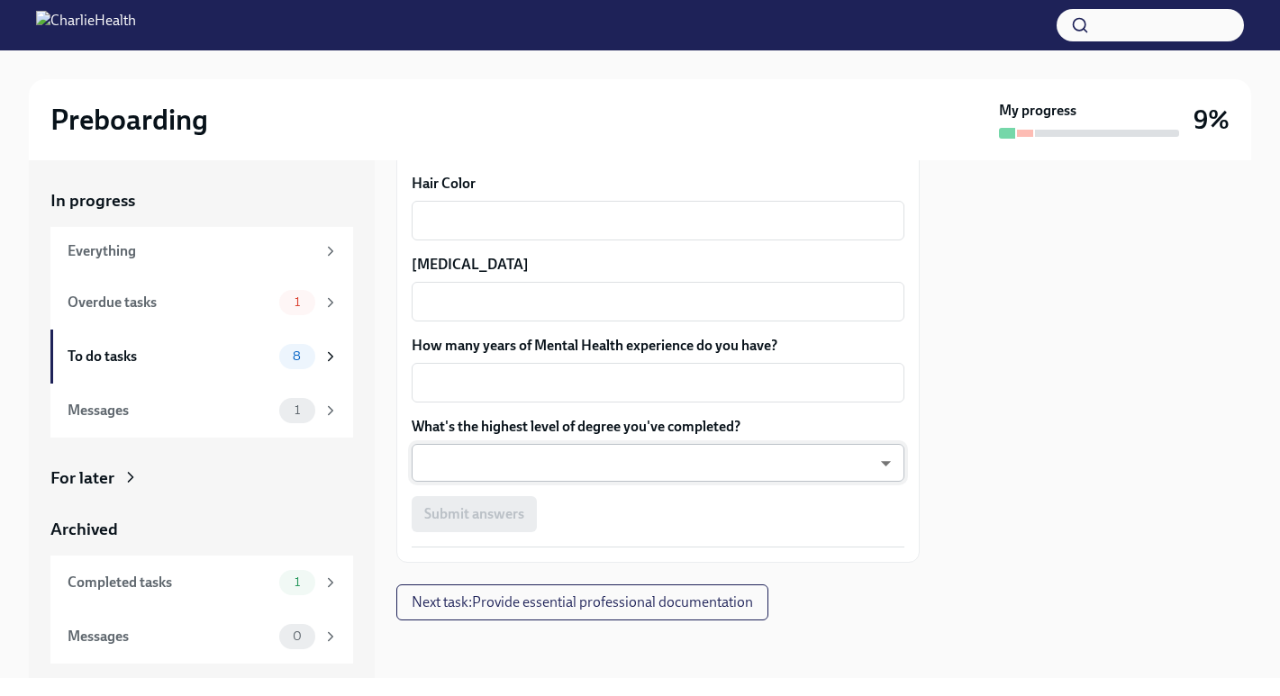
drag, startPoint x: 463, startPoint y: 507, endPoint x: 446, endPoint y: 471, distance: 39.9
click at [463, 506] on div "Submit answers" at bounding box center [658, 514] width 493 height 36
click at [322, 368] on div "To do tasks 8" at bounding box center [201, 357] width 303 height 54
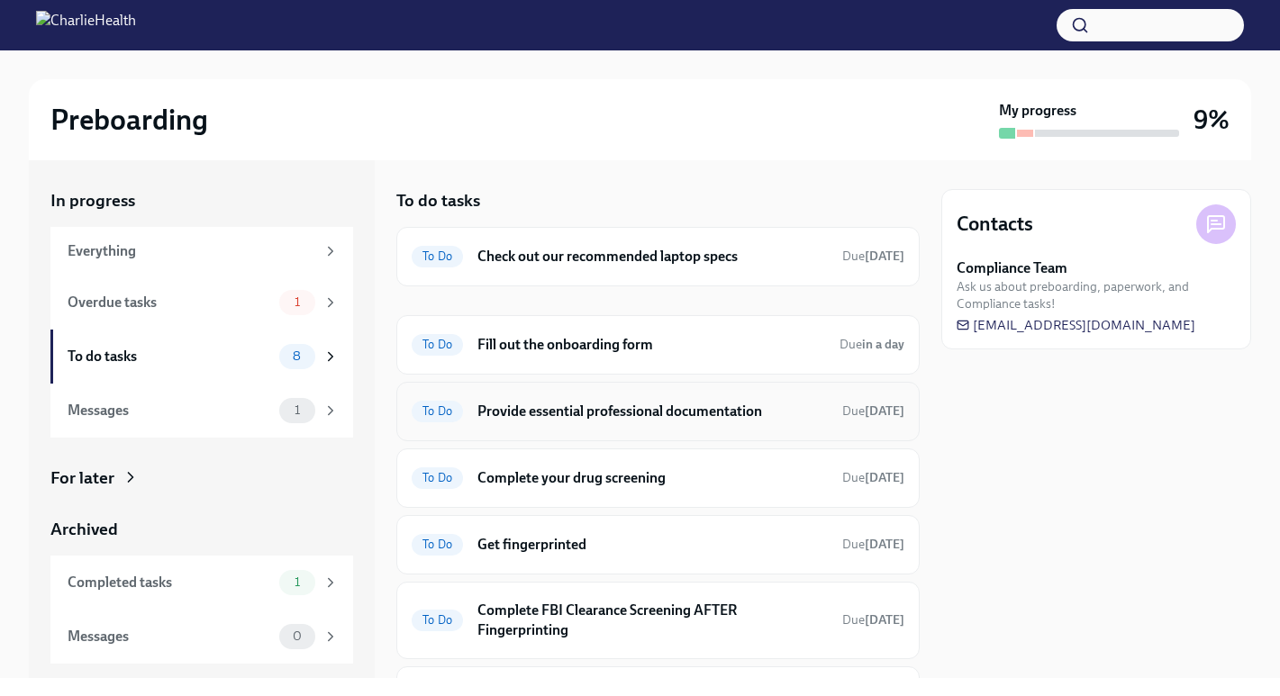
click at [597, 428] on div "To Do Provide essential professional documentation Due [DATE]" at bounding box center [657, 411] width 523 height 59
click at [575, 412] on h6 "Provide essential professional documentation" at bounding box center [652, 412] width 350 height 20
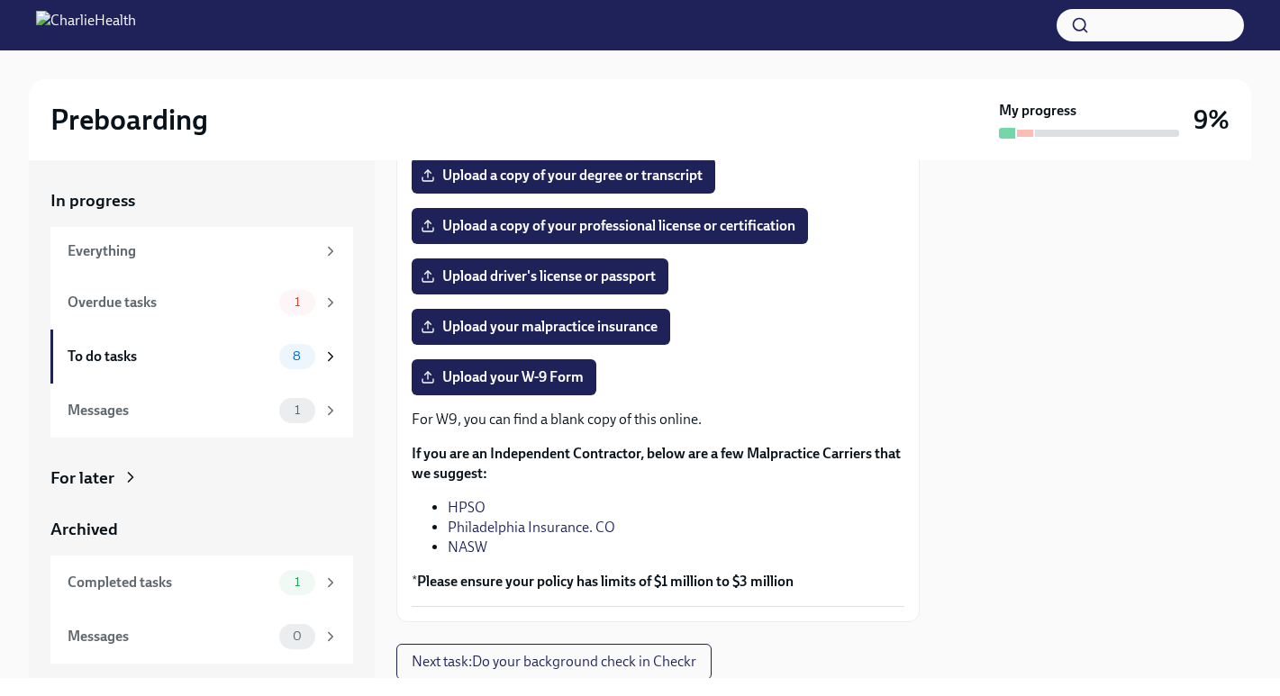
scroll to position [303, 0]
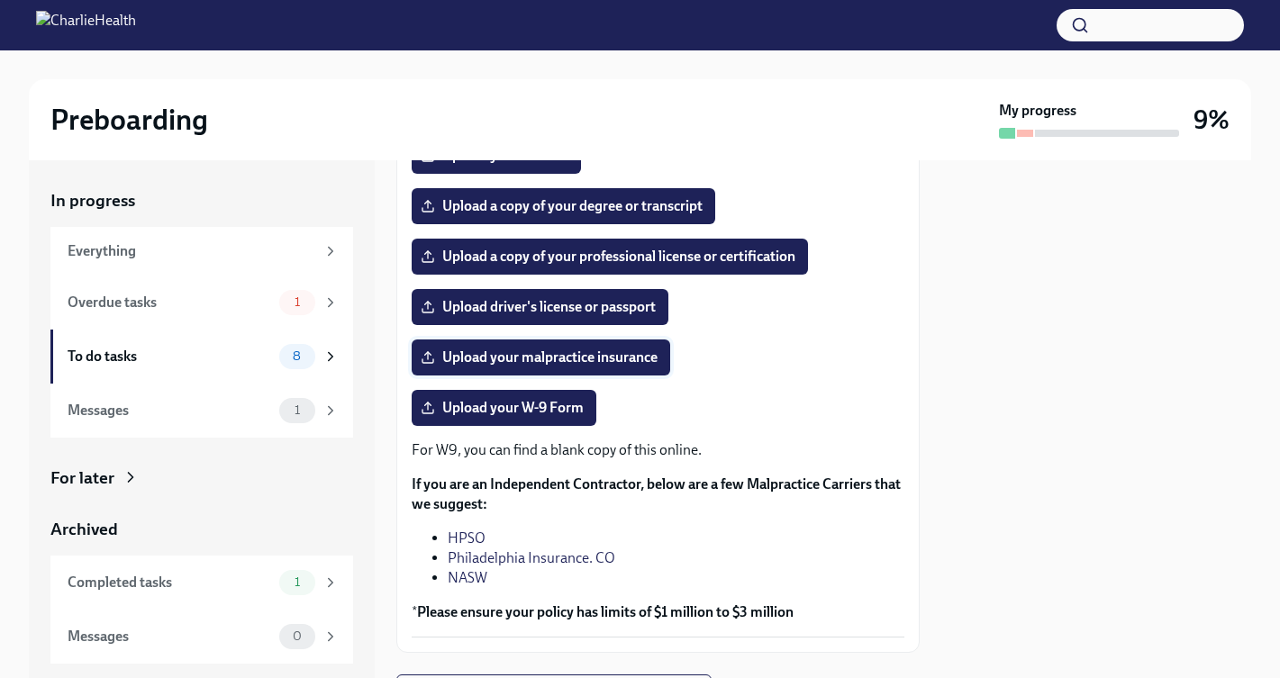
click at [624, 366] on span "Upload your malpractice insurance" at bounding box center [540, 357] width 233 height 18
click at [0, 0] on input "Upload your malpractice insurance" at bounding box center [0, 0] width 0 height 0
